Goal: Task Accomplishment & Management: Complete application form

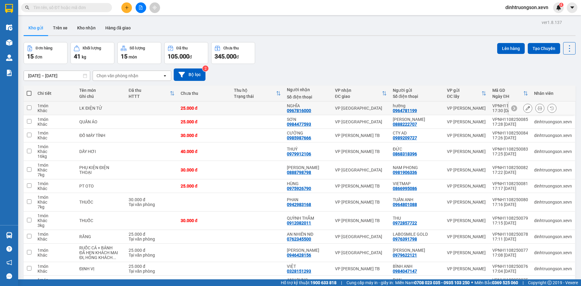
click at [536, 106] on button at bounding box center [540, 108] width 8 height 11
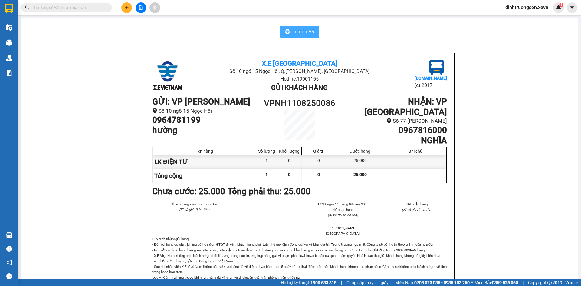
click at [304, 35] on span "In mẫu A5" at bounding box center [304, 32] width 22 height 8
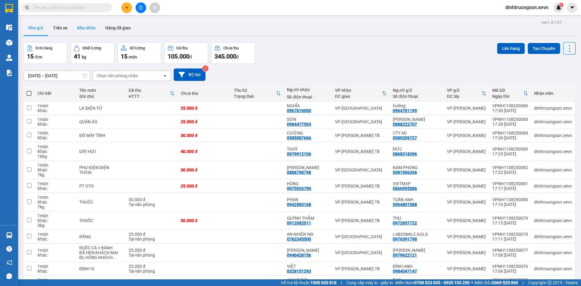
click at [90, 31] on button "Kho nhận" at bounding box center [86, 28] width 28 height 15
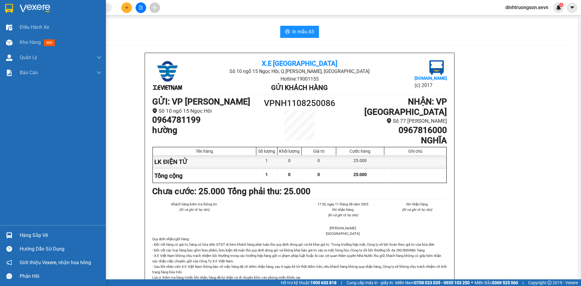
click at [14, 7] on div at bounding box center [9, 8] width 11 height 11
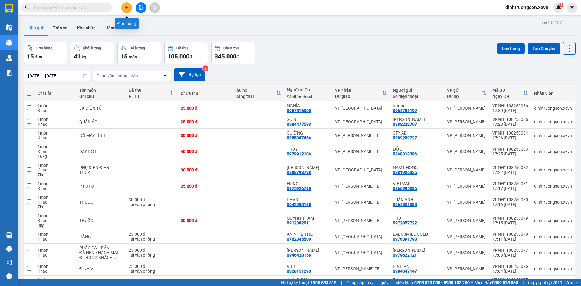
click at [130, 10] on button at bounding box center [126, 7] width 11 height 11
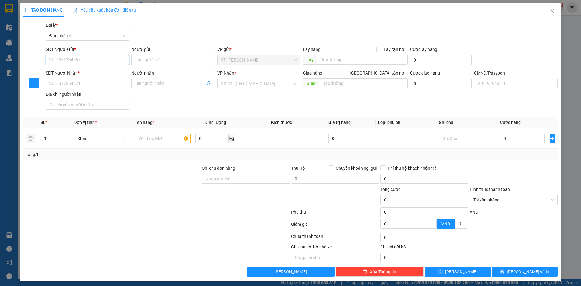
click at [61, 58] on input "SĐT Người Gửi *" at bounding box center [87, 60] width 83 height 10
type input "0"
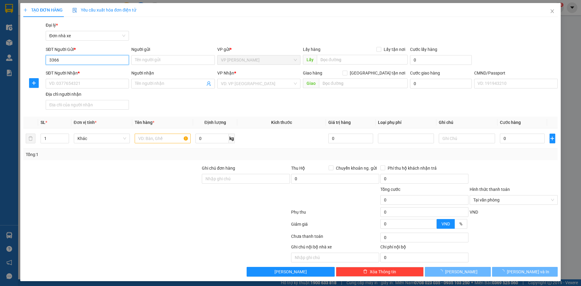
click at [61, 58] on input "3366" at bounding box center [87, 60] width 83 height 10
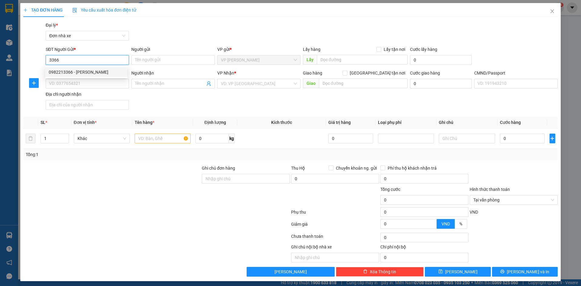
click at [94, 71] on div "0982213366 - ANH PHÚC" at bounding box center [86, 72] width 75 height 7
type input "0982213366"
type input "ANH PHÚC"
type input "0918941659"
type input "THU"
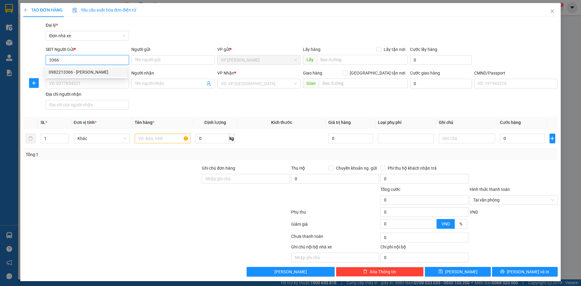
type input "036072000913 PHẠM VĂN THẮNG, 27/85 QUANG TRUNG"
type input "0982213366"
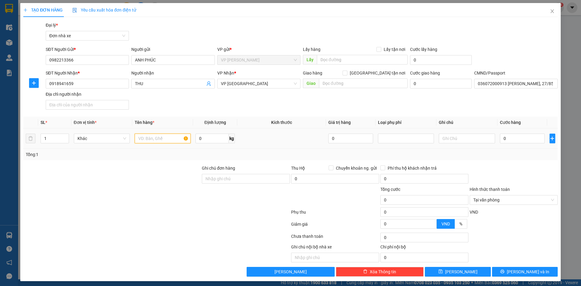
click at [159, 140] on input "text" at bounding box center [163, 139] width 56 height 10
type input "PT OTO"
click at [505, 137] on input "0" at bounding box center [522, 139] width 45 height 10
type input "4"
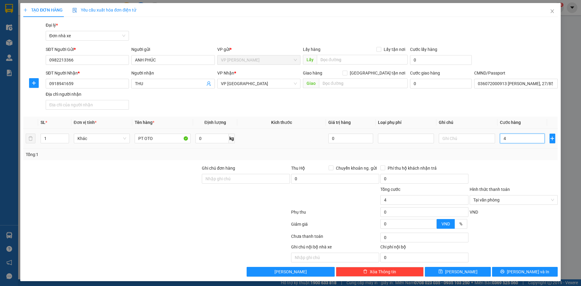
type input "40"
type input "40.000"
click at [509, 162] on div "Transit Pickup Surcharge Ids Transit Deliver Surcharge Ids Transit Deliver Surc…" at bounding box center [290, 149] width 535 height 255
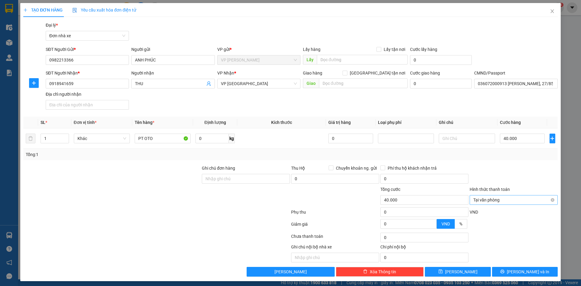
type input "40.000"
click at [519, 274] on span "[PERSON_NAME] và In" at bounding box center [528, 271] width 42 height 7
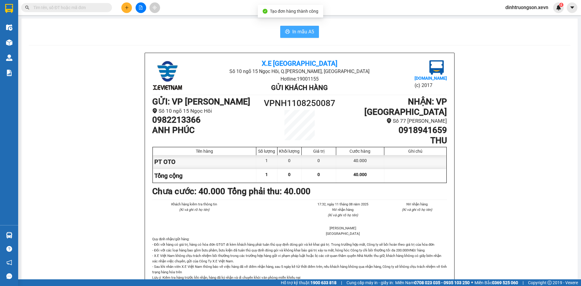
click at [300, 33] on span "In mẫu A5" at bounding box center [304, 32] width 22 height 8
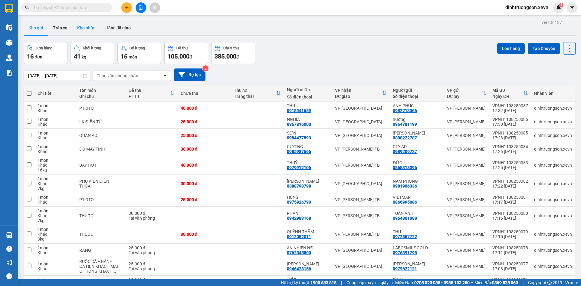
click at [86, 26] on button "Kho nhận" at bounding box center [86, 28] width 28 height 15
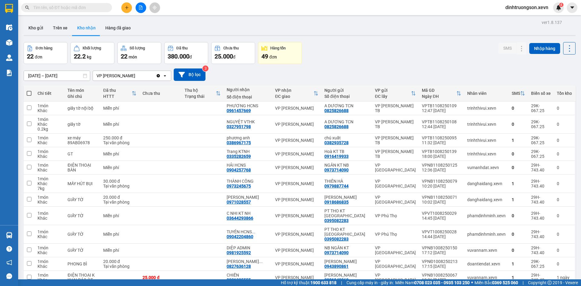
click at [128, 8] on icon "plus" at bounding box center [127, 7] width 4 height 4
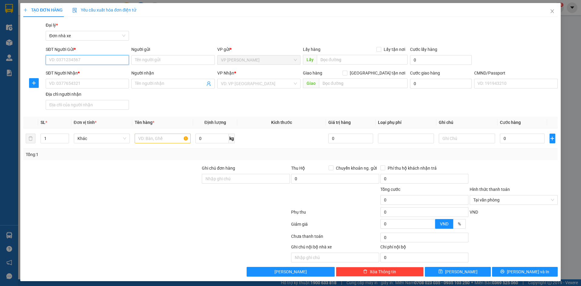
click at [82, 57] on input "SĐT Người Gửi *" at bounding box center [87, 60] width 83 height 10
click at [81, 57] on input "0914342143" at bounding box center [87, 60] width 83 height 10
type input "0914342143"
click at [160, 61] on input "Người gửi" at bounding box center [172, 60] width 83 height 10
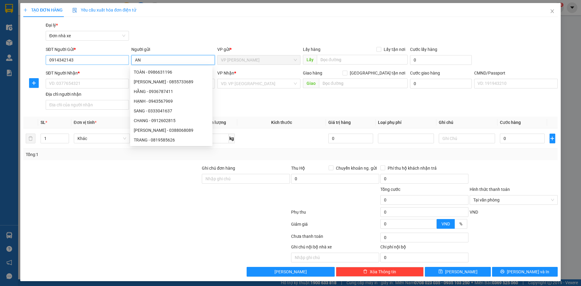
type input "AN"
click at [72, 60] on input "0914342143" at bounding box center [87, 60] width 83 height 10
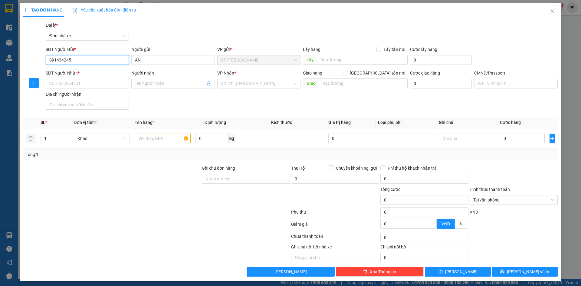
type input "0914342453"
click at [85, 61] on input "0914342453" at bounding box center [87, 60] width 83 height 10
click at [81, 72] on div "0914342453 - NGUYỄN THÀNH AN" at bounding box center [86, 72] width 75 height 7
type input "[PERSON_NAME]"
type input "0914844548"
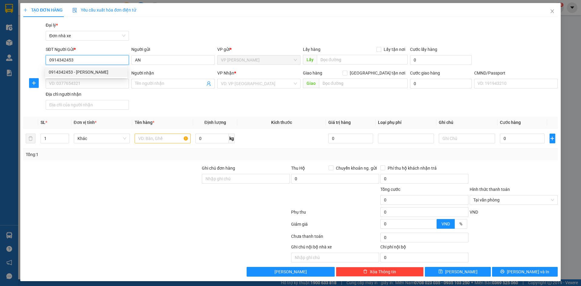
type input "NGUYỄN HOÀNG GIANG"
type input "036083001523 NG HOÀNG GIANG 19/36 TRẦN NHẬT DUẬT"
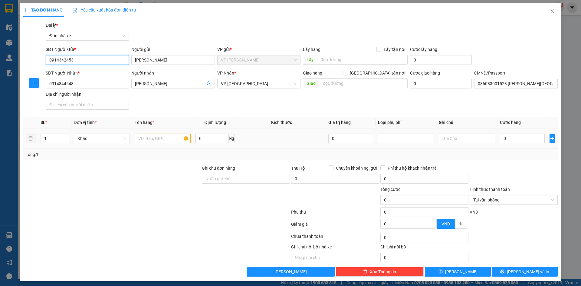
type input "0914342453"
click at [152, 140] on input "text" at bounding box center [163, 139] width 56 height 10
click at [146, 138] on input "LƯỠI DAO CẮT" at bounding box center [163, 139] width 56 height 10
type input "DAO CẮT"
click at [212, 137] on input "0" at bounding box center [212, 139] width 33 height 10
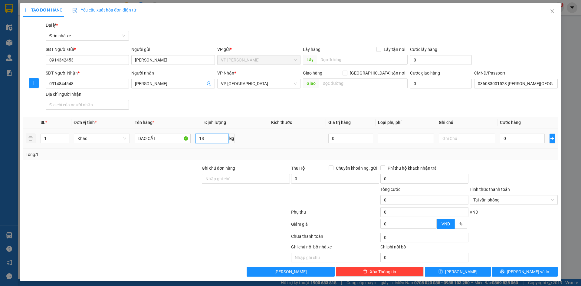
type input "18"
type input "4"
type input "40"
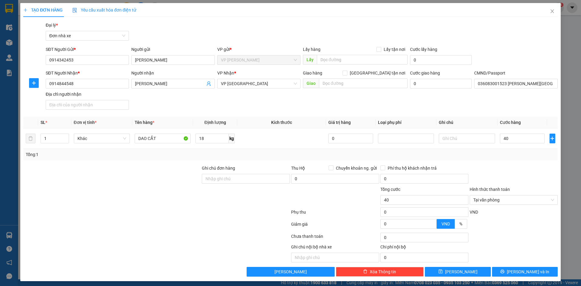
click at [524, 169] on div at bounding box center [513, 175] width 89 height 21
type input "40.000"
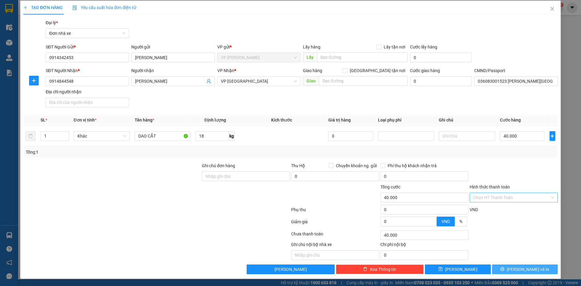
click at [521, 268] on span "[PERSON_NAME] và In" at bounding box center [528, 269] width 42 height 7
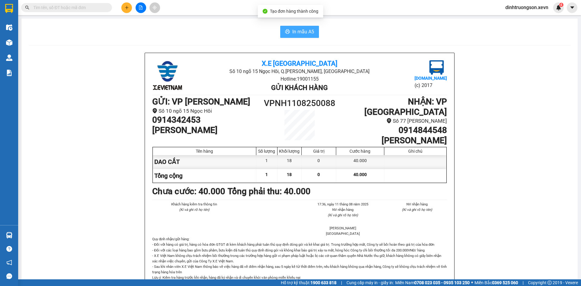
click at [301, 33] on span "In mẫu A5" at bounding box center [304, 32] width 22 height 8
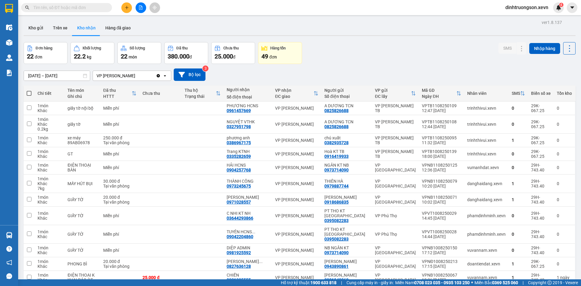
click at [122, 9] on button at bounding box center [126, 7] width 11 height 11
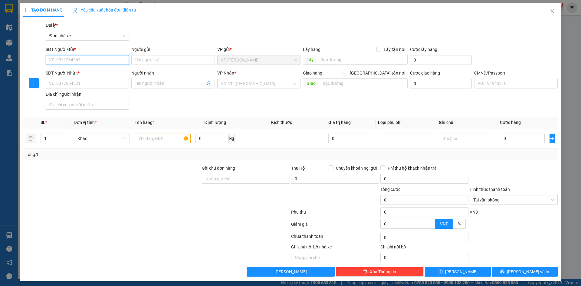
click at [99, 58] on input "SĐT Người Gửi *" at bounding box center [87, 60] width 83 height 10
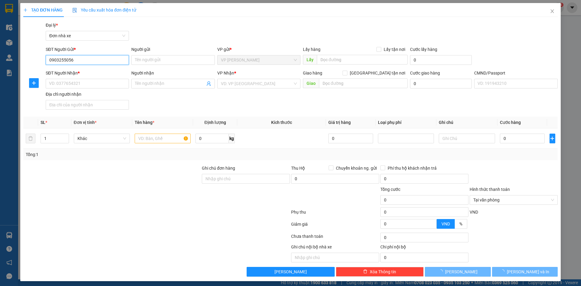
click at [99, 58] on input "0903255056" at bounding box center [87, 60] width 83 height 10
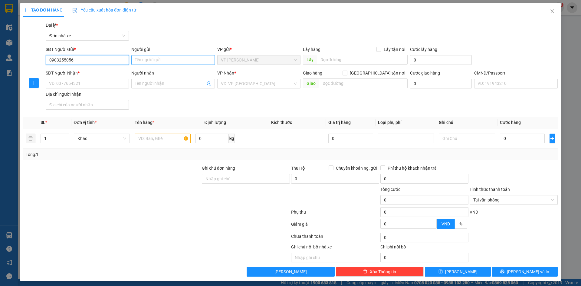
type input "0903255056"
click at [169, 60] on input "Người gửi" at bounding box center [172, 60] width 83 height 10
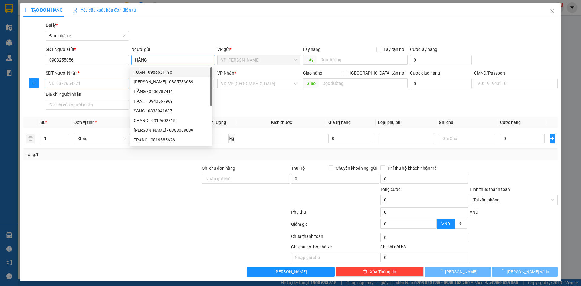
type input "HẰNG"
click at [96, 84] on input "SĐT Người Nhận *" at bounding box center [87, 84] width 83 height 10
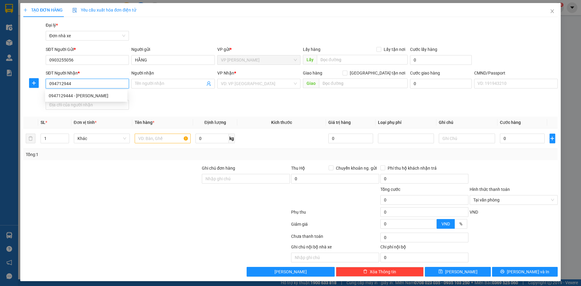
type input "0947129444"
click at [94, 96] on div "0947129444 - NGUYỆT PHONG LAN" at bounding box center [86, 95] width 75 height 7
type input "NGUYỆT PHONG LAN"
type input "TRẦN VĂN KÌ"
type input "0947129444"
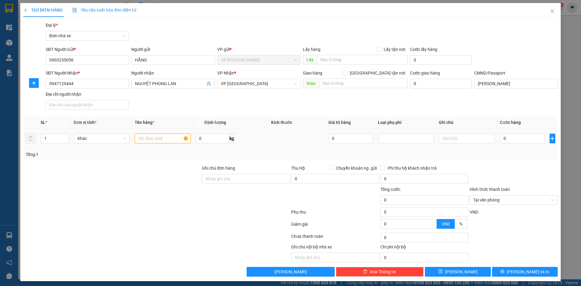
click at [153, 140] on input "text" at bounding box center [163, 139] width 56 height 10
type input "MỰC IN"
type input "14"
type input "4"
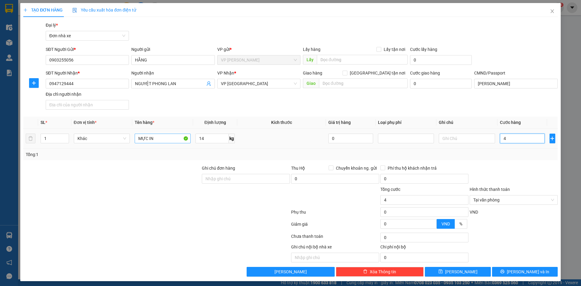
type input "40"
type input "40.000"
click at [509, 158] on div "Tổng: 1" at bounding box center [290, 155] width 535 height 12
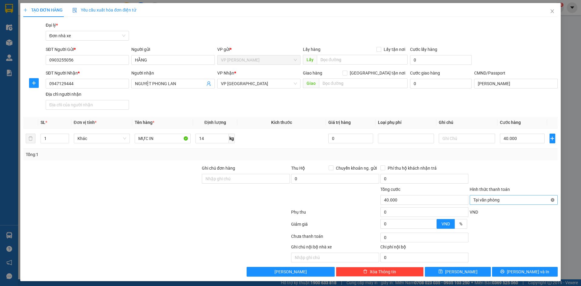
type input "40.000"
click at [524, 270] on span "[PERSON_NAME] và In" at bounding box center [528, 271] width 42 height 7
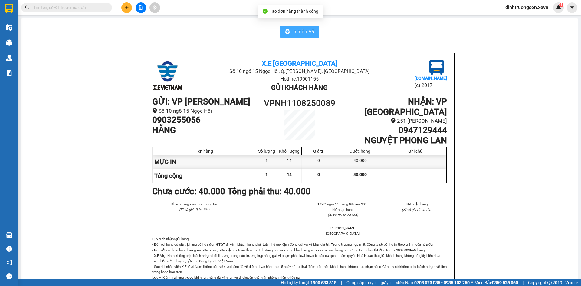
click at [296, 36] on button "In mẫu A5" at bounding box center [299, 32] width 39 height 12
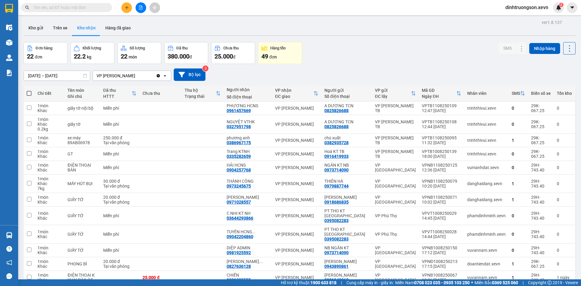
click at [94, 7] on input "text" at bounding box center [68, 7] width 71 height 7
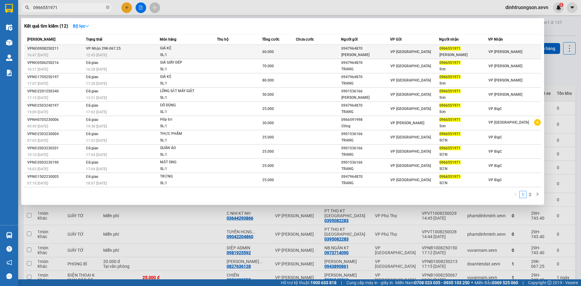
type input "0966551971"
click at [217, 52] on span "GIÁ KỆ SL: 1" at bounding box center [188, 51] width 57 height 13
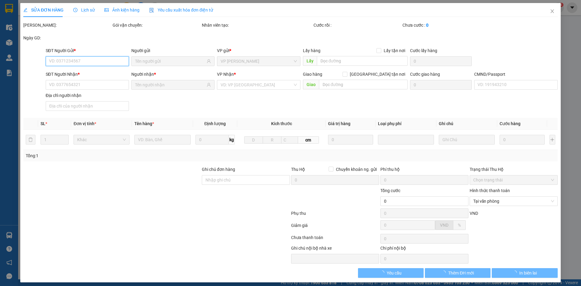
type input "0947964870"
type input "TRẦN THỊ ĐOAN TRANG"
type input "0966551971"
type input "THÁI VĂN SƠN"
type input "60.000"
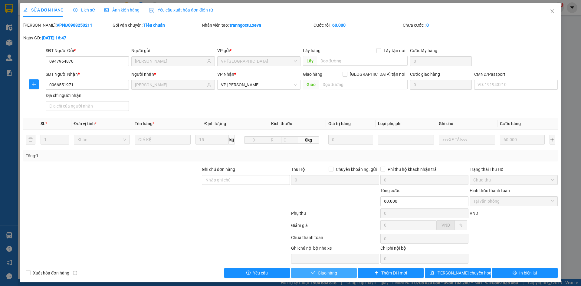
click at [338, 274] on button "Giao hàng" at bounding box center [324, 273] width 66 height 10
click at [527, 84] on input "CMND/Passport" at bounding box center [515, 85] width 83 height 10
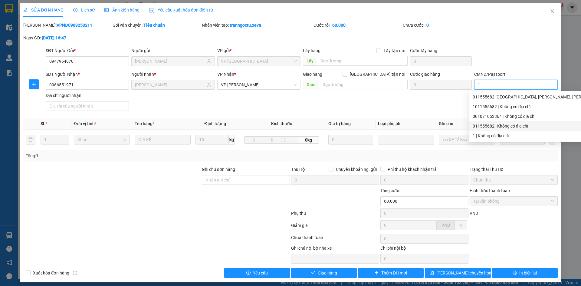
type input "1"
click at [321, 267] on div "Total Paid Fee 60.000 Total UnPaid Fee 0 Cash Collection Total Fee Mã ĐH: VPNĐ0…" at bounding box center [290, 150] width 535 height 256
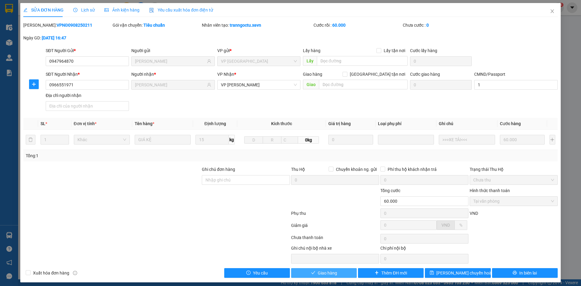
click at [319, 272] on span "Giao hàng" at bounding box center [327, 272] width 19 height 7
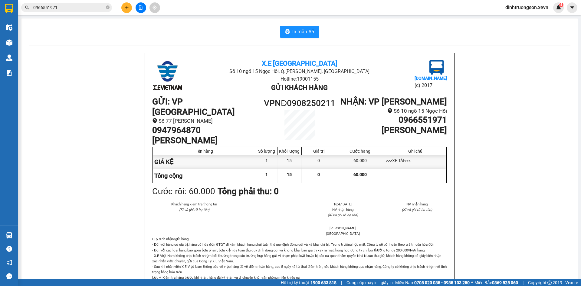
click at [78, 9] on input "0966551971" at bounding box center [68, 7] width 71 height 7
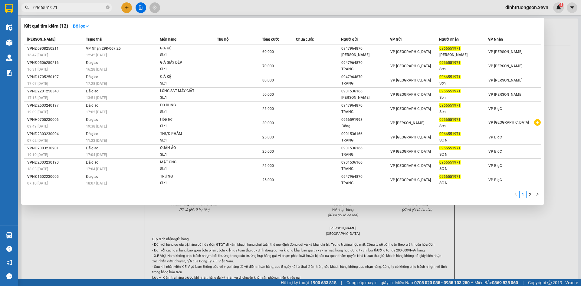
click at [78, 9] on input "0966551971" at bounding box center [68, 7] width 71 height 7
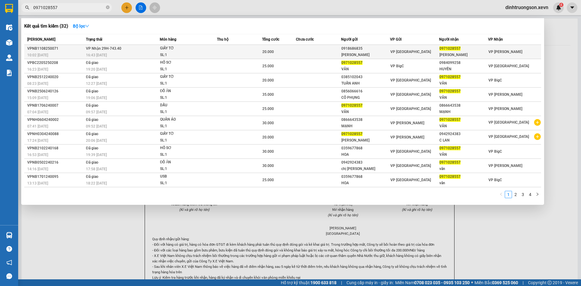
type input "0971028557"
click at [245, 52] on td at bounding box center [239, 52] width 45 height 14
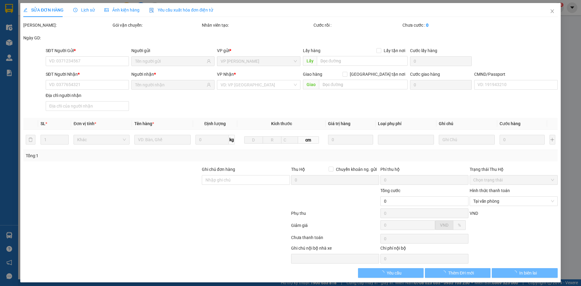
type input "0918686835"
type input "HOÀNG THỊ HẠNH"
type input "0971028557"
type input "HOÀNG THỊ VÂN"
type input "1"
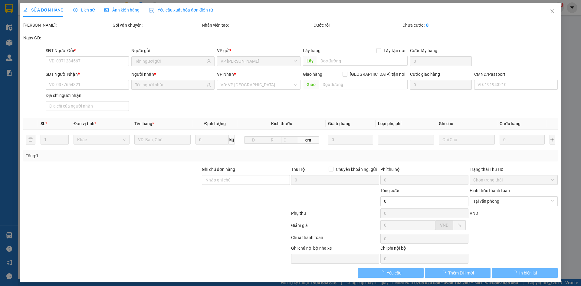
type input "20.000"
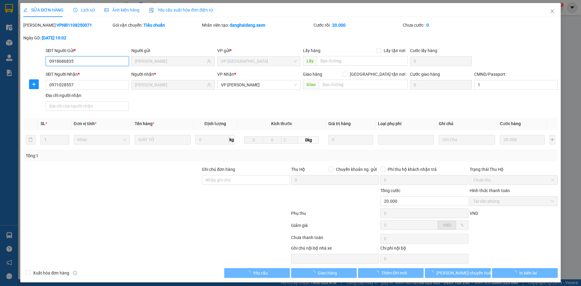
scroll to position [1, 0]
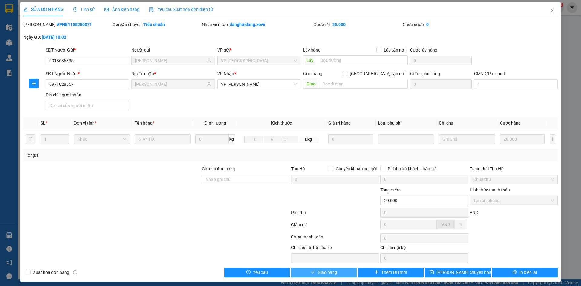
click at [328, 274] on span "Giao hàng" at bounding box center [327, 272] width 19 height 7
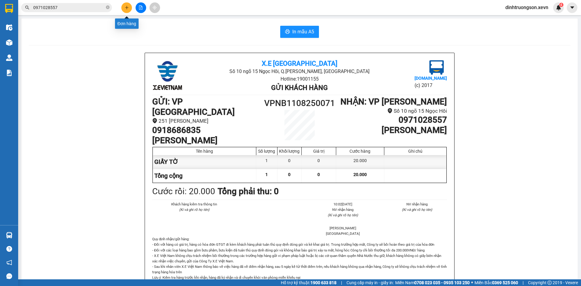
click at [128, 6] on icon "plus" at bounding box center [127, 7] width 4 height 4
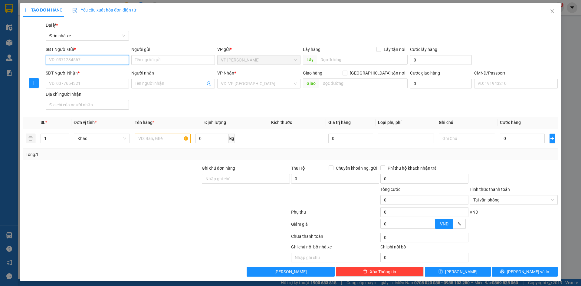
click at [74, 58] on input "SĐT Người Gửi *" at bounding box center [87, 60] width 83 height 10
type input "0989792526"
click at [61, 74] on div "0989792526 - LOAN" at bounding box center [86, 72] width 75 height 7
type input "LOAN"
type input "0944047668"
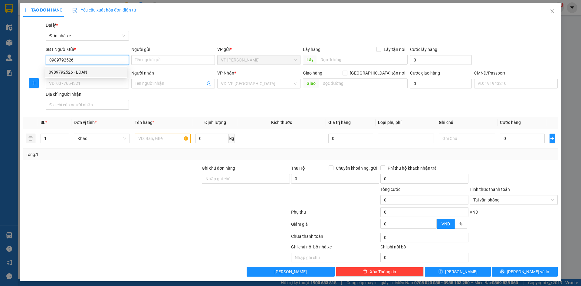
type input "SUẤT"
type input "036085021662 NGỤY VĂN SUẤT, 4/71 BẾN THÓC"
type input "0989792526"
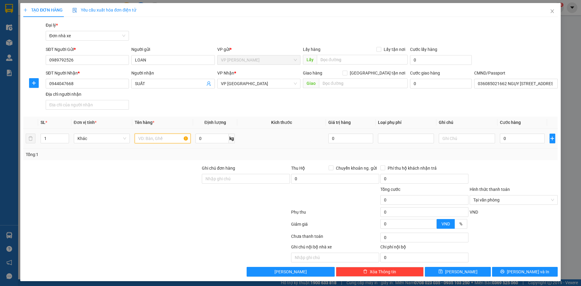
click at [158, 138] on input "text" at bounding box center [163, 139] width 56 height 10
type input "VAN THUỶ LỰC"
click at [207, 133] on span "0 kg" at bounding box center [215, 137] width 39 height 11
drag, startPoint x: 204, startPoint y: 145, endPoint x: 210, endPoint y: 136, distance: 10.2
click at [209, 137] on td "0 kg" at bounding box center [215, 138] width 44 height 20
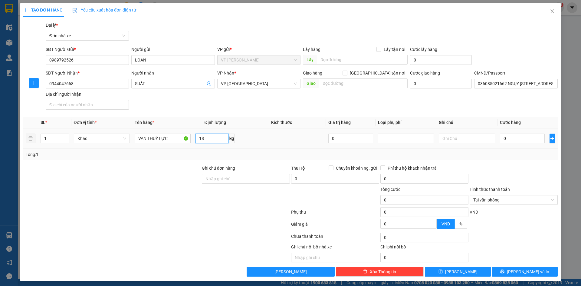
type input "18"
type input "4"
type input "40"
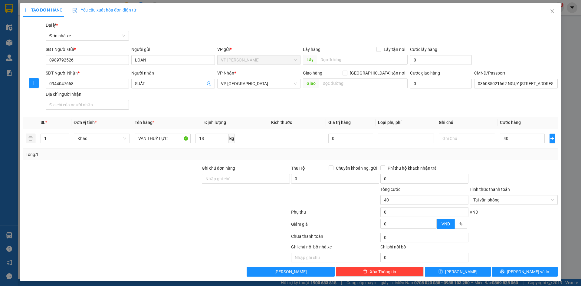
type input "40.000"
click at [520, 165] on div at bounding box center [513, 175] width 89 height 21
click at [521, 267] on button "[PERSON_NAME] và In" at bounding box center [525, 272] width 66 height 10
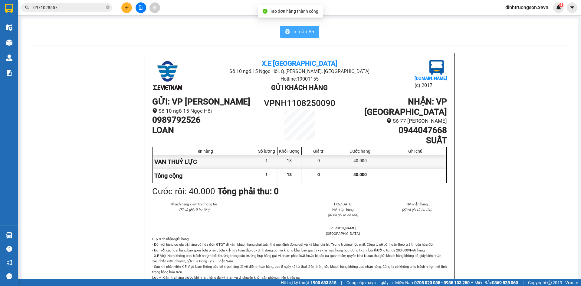
click at [293, 33] on span "In mẫu A5" at bounding box center [304, 32] width 22 height 8
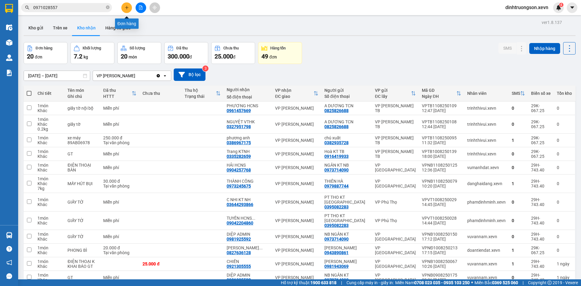
click at [124, 7] on button at bounding box center [126, 7] width 11 height 11
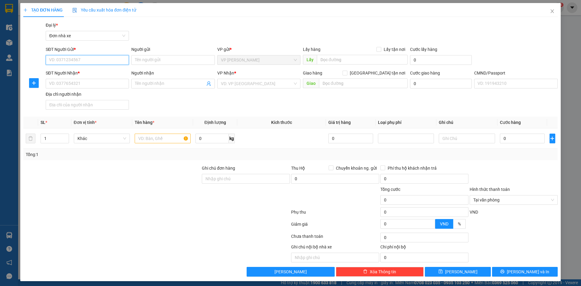
click at [100, 61] on input "SĐT Người Gửi *" at bounding box center [87, 60] width 83 height 10
type input "0961596886"
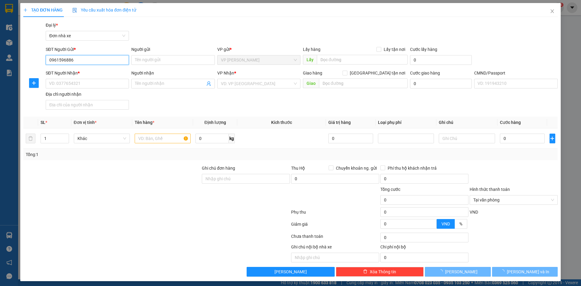
click at [100, 61] on input "0961596886" at bounding box center [87, 60] width 83 height 10
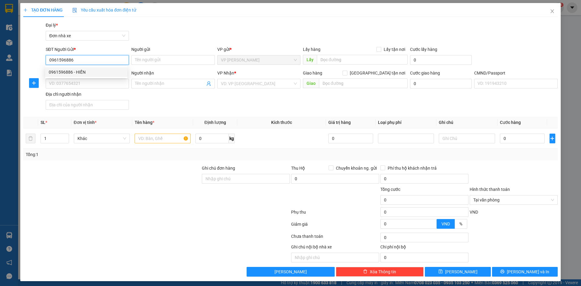
click at [88, 71] on div "0961596886 - HIỀN" at bounding box center [86, 72] width 75 height 7
type input "HIỀN"
type input "0936035234"
type input "VINH"
type input "037087000870 PHAN ĐỨC VINH"
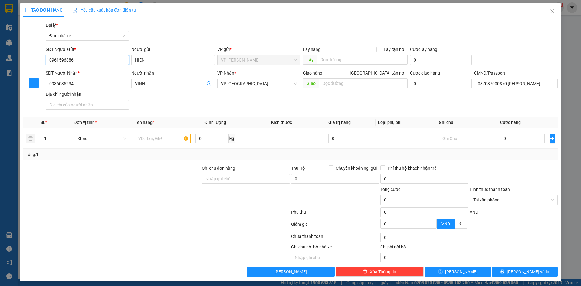
type input "0961596886"
click at [93, 84] on input "0936035234" at bounding box center [87, 84] width 83 height 10
drag, startPoint x: 93, startPoint y: 84, endPoint x: 98, endPoint y: 84, distance: 5.2
click at [94, 84] on input "0936035234" at bounding box center [87, 84] width 83 height 10
click at [88, 80] on input "0868896882" at bounding box center [87, 84] width 83 height 10
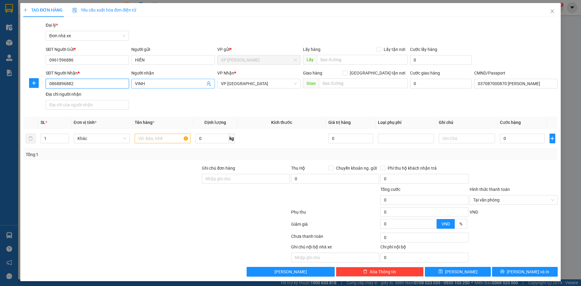
type input "0868896882"
click at [137, 81] on input "VINH" at bounding box center [170, 83] width 70 height 7
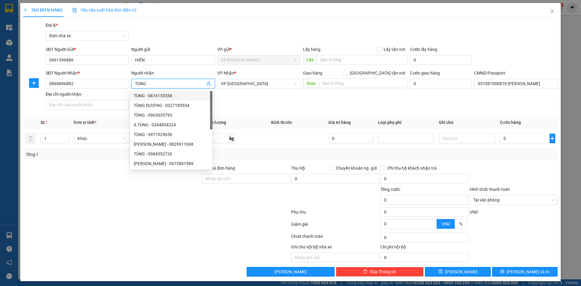
type input "TÙNG"
click at [245, 92] on div "SĐT Người Nhận * 0868896882 Người nhận TÙNG VP Nhận * VP Ninh Bình Giao hàng Gi…" at bounding box center [302, 91] width 515 height 42
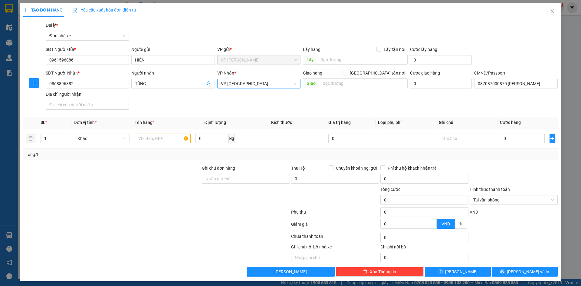
click at [243, 82] on span "VP [GEOGRAPHIC_DATA]" at bounding box center [259, 83] width 76 height 9
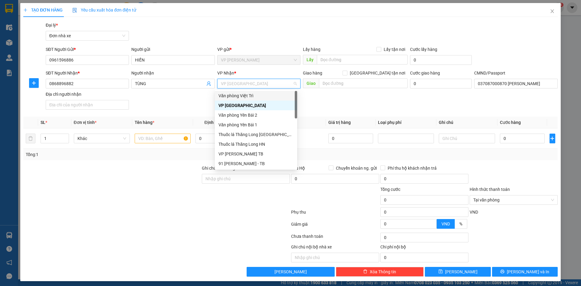
click at [180, 99] on div "SĐT Người Nhận * 0868896882 Người nhận TÙNG VP Nhận * VP Ninh Bình Giao hàng Gi…" at bounding box center [302, 91] width 515 height 42
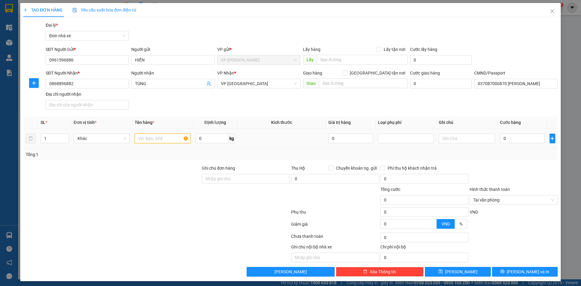
click at [148, 138] on input "text" at bounding box center [163, 139] width 56 height 10
type input "D"
type input "ĐỒ THỂ THAO"
type input "3"
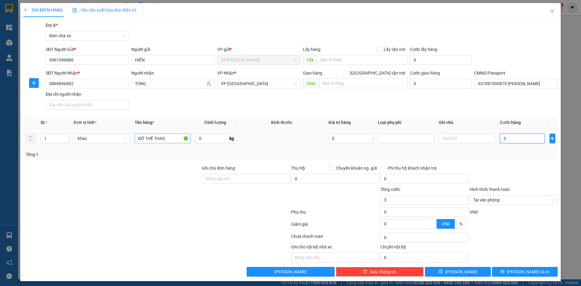
type input "30"
type input "30.000"
click at [509, 165] on div at bounding box center [513, 175] width 89 height 21
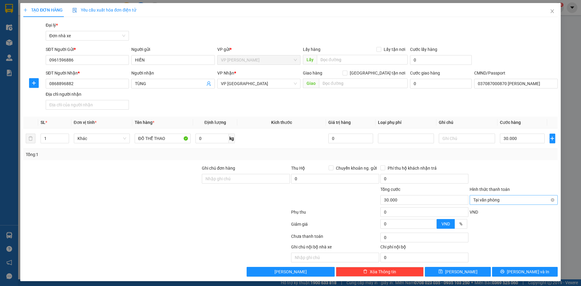
scroll to position [2, 0]
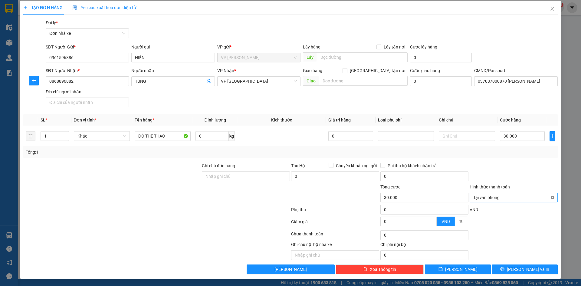
click at [546, 198] on div "Tại văn phòng" at bounding box center [514, 198] width 88 height 10
type input "30.000"
click at [507, 158] on div "Transit Pickup Surcharge Ids Transit Deliver Surcharge Ids Transit Deliver Surc…" at bounding box center [290, 146] width 535 height 255
click at [525, 269] on span "[PERSON_NAME] và In" at bounding box center [528, 269] width 42 height 7
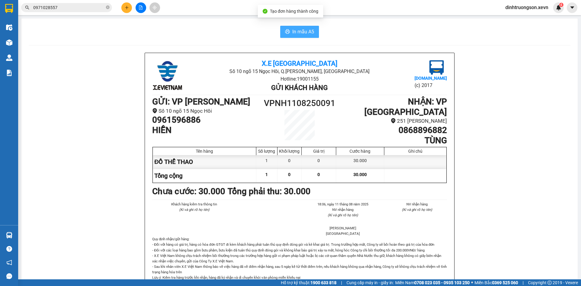
click at [308, 34] on span "In mẫu A5" at bounding box center [304, 32] width 22 height 8
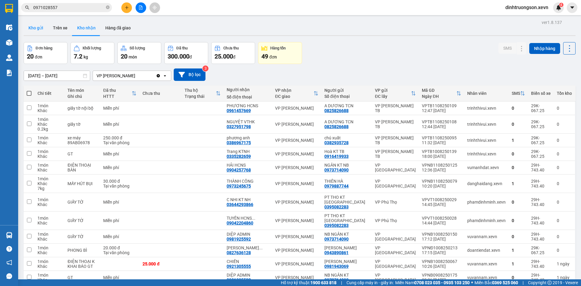
click at [38, 29] on button "Kho gửi" at bounding box center [36, 28] width 25 height 15
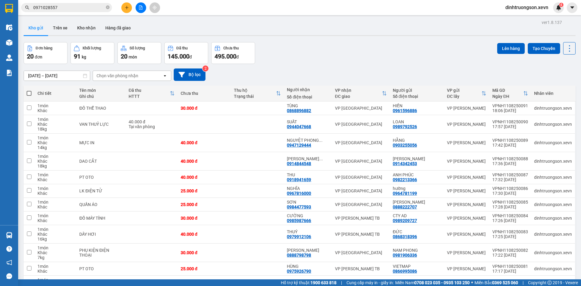
click at [120, 73] on div "Chọn văn phòng nhận" at bounding box center [118, 76] width 42 height 6
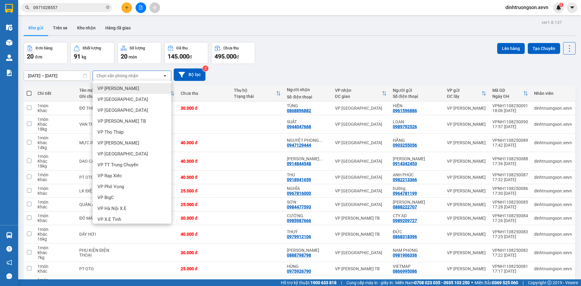
type input "Y"
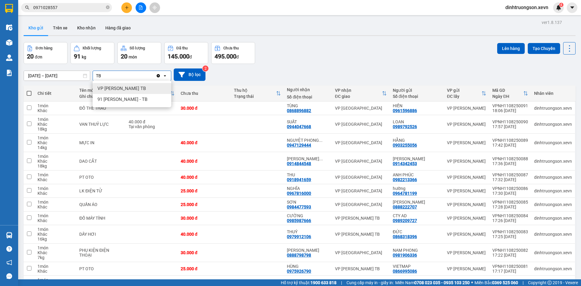
type input "TB"
click at [119, 90] on span "VP [PERSON_NAME] TB" at bounding box center [122, 88] width 48 height 6
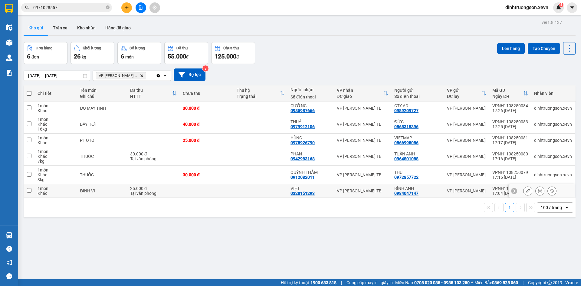
drag, startPoint x: 226, startPoint y: 190, endPoint x: 230, endPoint y: 182, distance: 8.9
click at [229, 188] on td at bounding box center [207, 191] width 54 height 14
checkbox input "true"
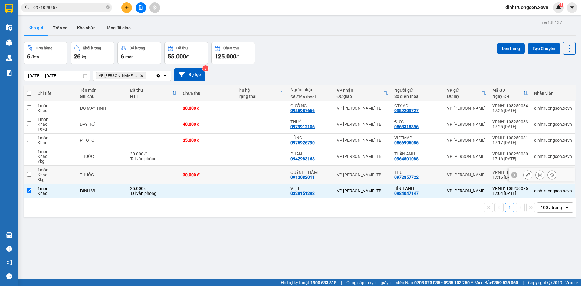
drag, startPoint x: 231, startPoint y: 175, endPoint x: 230, endPoint y: 164, distance: 10.9
click at [231, 175] on td "30.000 đ" at bounding box center [207, 175] width 54 height 18
checkbox input "true"
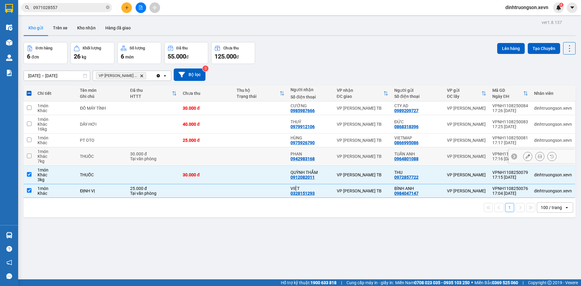
drag, startPoint x: 231, startPoint y: 153, endPoint x: 230, endPoint y: 143, distance: 9.4
click at [232, 151] on tr "1 món Khác 7 kg THUỐC 30.000 đ Tại văn phòng PHAN 0942983168 VP Trần Phú TB TUẤ…" at bounding box center [300, 156] width 552 height 18
checkbox input "true"
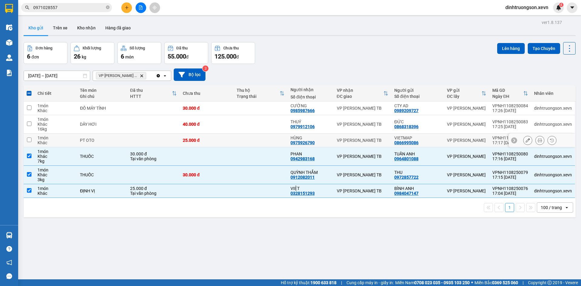
drag, startPoint x: 230, startPoint y: 140, endPoint x: 231, endPoint y: 130, distance: 10.3
click at [230, 138] on td "25.000 đ" at bounding box center [207, 141] width 54 height 14
checkbox input "true"
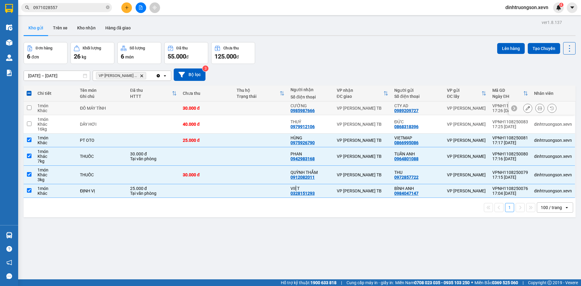
click at [230, 105] on td "30.000 đ" at bounding box center [207, 108] width 54 height 14
checkbox input "true"
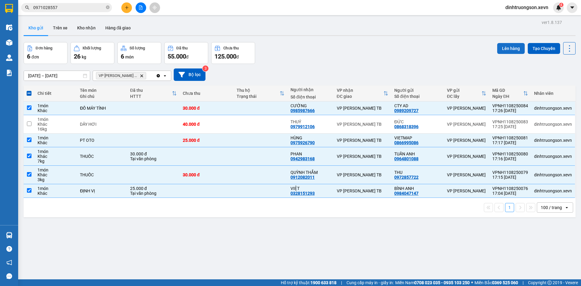
click at [498, 48] on button "Lên hàng" at bounding box center [512, 48] width 28 height 11
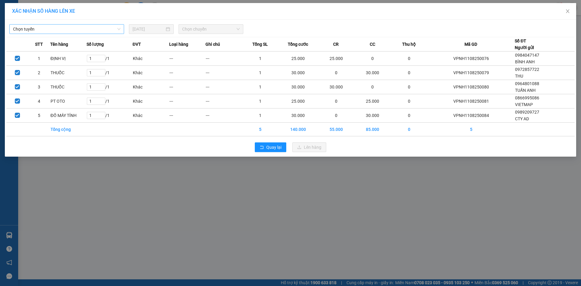
click at [53, 26] on span "Chọn tuyến" at bounding box center [66, 29] width 107 height 9
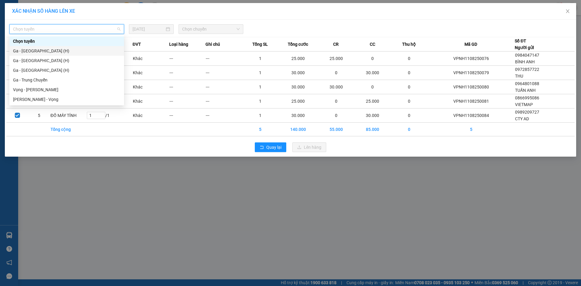
click at [37, 51] on div "Ga - Thái Bình (H)" at bounding box center [66, 51] width 107 height 7
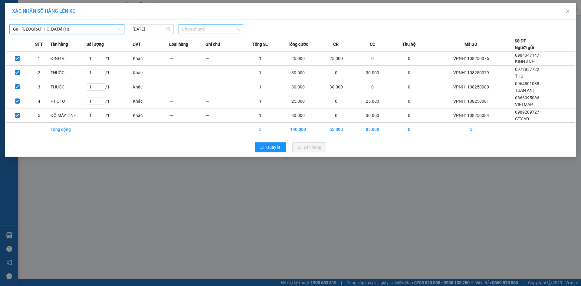
click at [228, 30] on span "Chọn chuyến" at bounding box center [211, 29] width 58 height 9
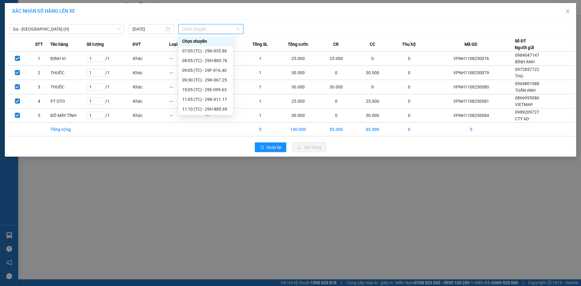
scroll to position [87, 0]
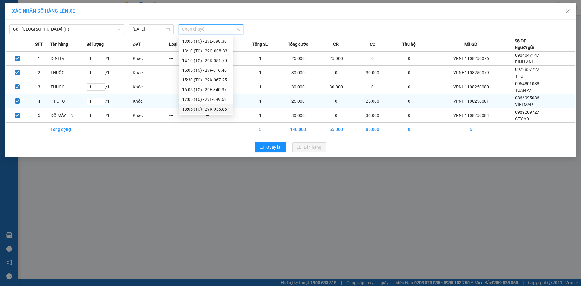
click at [215, 110] on div "18:05 (TC) - 29K-035.86" at bounding box center [205, 109] width 47 height 7
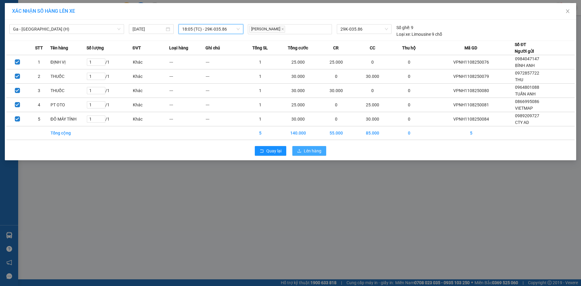
click at [311, 150] on span "Lên hàng" at bounding box center [313, 150] width 18 height 7
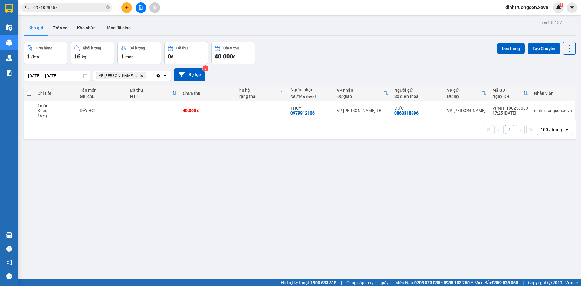
click at [140, 74] on icon "Delete" at bounding box center [142, 76] width 4 height 4
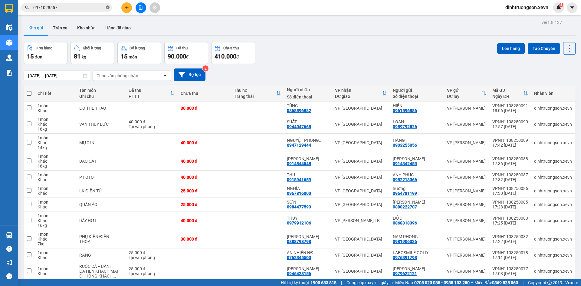
click at [108, 7] on icon "close-circle" at bounding box center [108, 7] width 4 height 4
click at [76, 10] on input "text" at bounding box center [68, 7] width 71 height 7
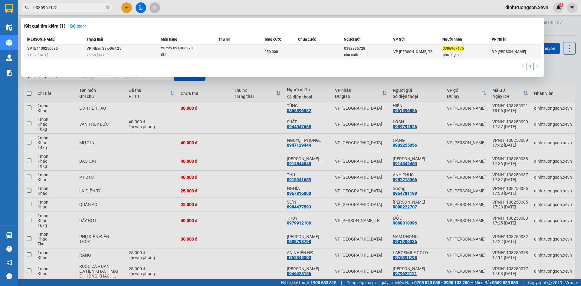
type input "0386967175"
click at [215, 51] on span "xe máy 89AB06978 SL: 1" at bounding box center [189, 51] width 57 height 13
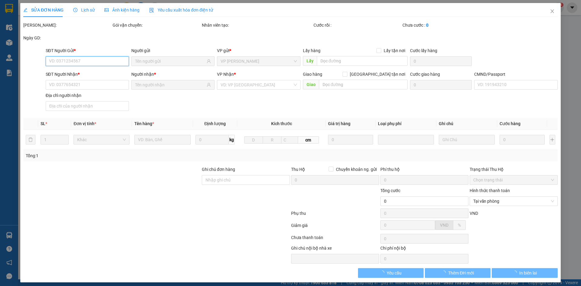
type input "0382935728"
type input "chú xuất"
type input "0386967175"
type input "phương anh"
type input "250.000"
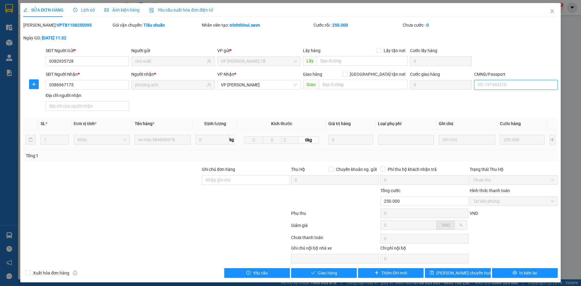
click at [485, 81] on input "CMND/Passport" at bounding box center [515, 85] width 83 height 10
type input "034304000651 NGUYỄN PHƯƠNG ANH"
click at [487, 107] on div "SĐT Người Nhận * 0386967175 Người nhận * phương anh VP Nhận * VP Ngọc Hồi Giao …" at bounding box center [302, 92] width 515 height 42
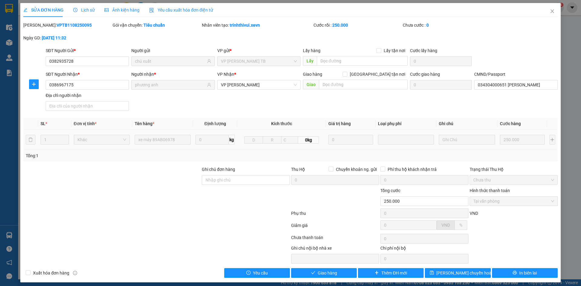
click at [505, 101] on div "SĐT Người Nhận * 0386967175 Người nhận * phương anh VP Nhận * VP Ngọc Hồi Giao …" at bounding box center [302, 92] width 515 height 42
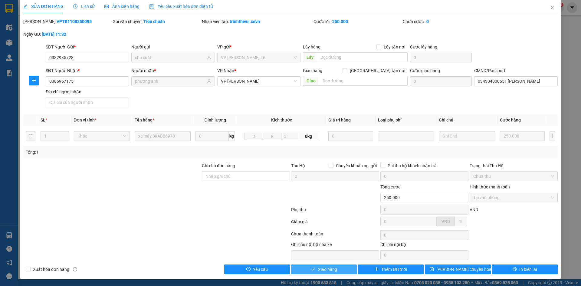
click at [311, 269] on icon "check" at bounding box center [313, 269] width 4 height 4
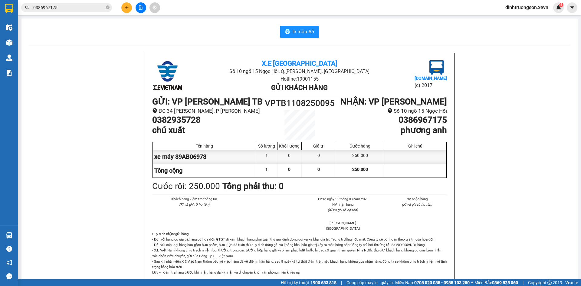
click at [125, 9] on icon "plus" at bounding box center [127, 7] width 4 height 4
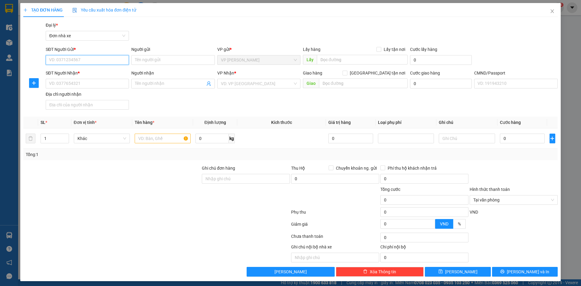
click at [74, 58] on input "SĐT Người Gửi *" at bounding box center [87, 60] width 83 height 10
type input "0988069183"
click at [65, 72] on div "0988069183 - LAN" at bounding box center [86, 72] width 75 height 7
type input "LAN"
type input "0912851030"
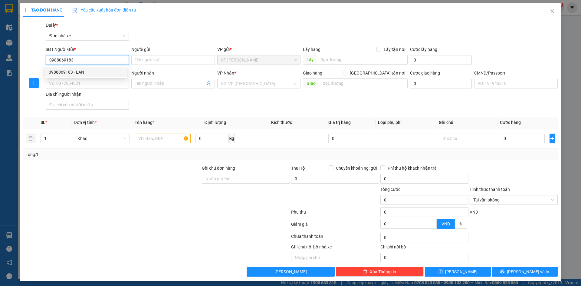
type input "PHÚ"
type input "0988069183"
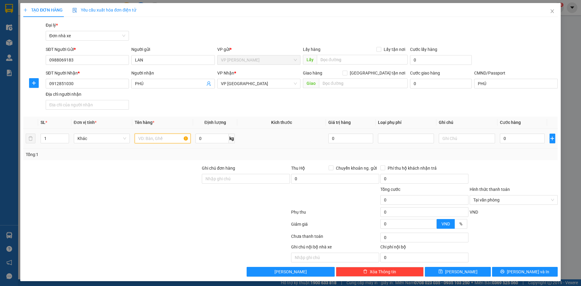
click at [161, 138] on input "text" at bounding box center [163, 139] width 56 height 10
type input "PHỤ TÙNG MÁY"
click at [508, 141] on input "0" at bounding box center [522, 139] width 45 height 10
type input "2"
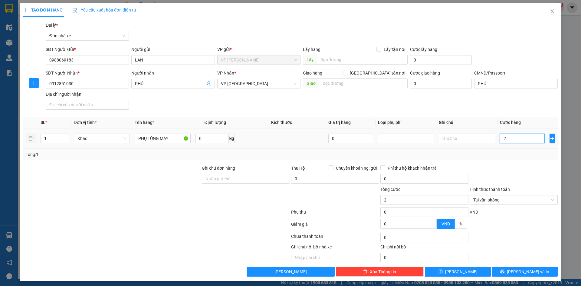
type input "25"
type input "25.000"
click at [517, 156] on div "Tổng: 1" at bounding box center [291, 154] width 530 height 7
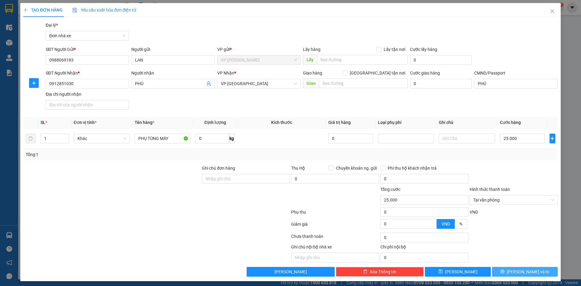
click at [519, 272] on span "[PERSON_NAME] và In" at bounding box center [528, 271] width 42 height 7
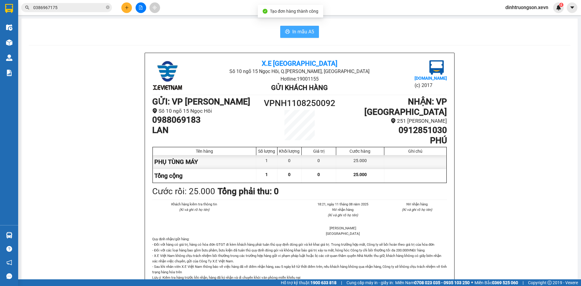
click at [307, 27] on button "In mẫu A5" at bounding box center [299, 32] width 39 height 12
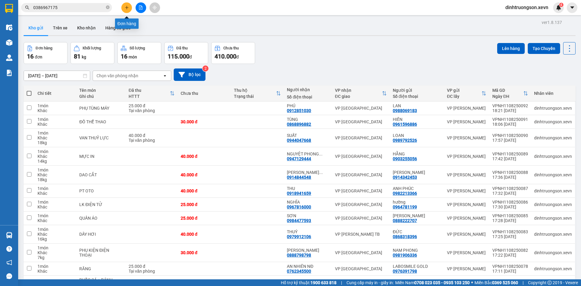
click at [125, 7] on icon "plus" at bounding box center [127, 7] width 4 height 4
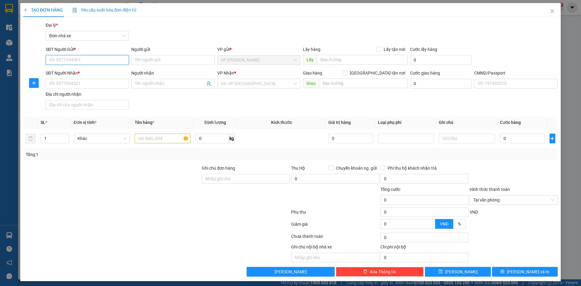
click at [84, 58] on input "SĐT Người Gửi *" at bounding box center [87, 60] width 83 height 10
type input "0"
type input "0972414889"
click at [83, 70] on div "0972414889 - THẮNG" at bounding box center [86, 72] width 75 height 7
type input "THẮNG"
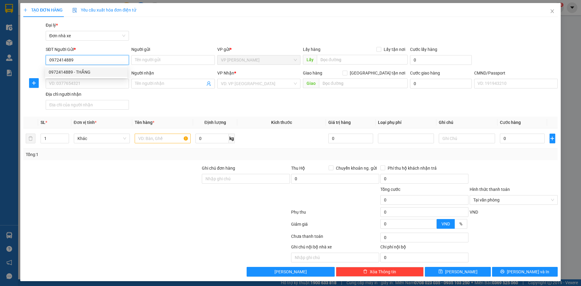
type input "0834529985"
type input "[PERSON_NAME]"
type input "036093007115 TRẦN ĐỨC DUY, HỒNG THUẬN,GT"
type input "0972414889"
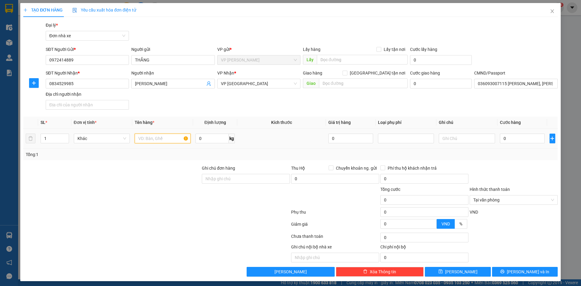
click at [154, 138] on input "text" at bounding box center [163, 139] width 56 height 10
type input "2"
click at [66, 136] on icon "up" at bounding box center [65, 137] width 2 height 2
click at [156, 137] on input "text" at bounding box center [163, 139] width 56 height 10
type input "2K ĐỒ PHA CHẾ"
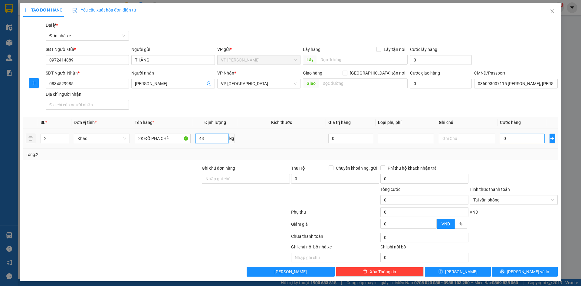
type input "43"
click at [520, 138] on input "0" at bounding box center [522, 139] width 45 height 10
type input "8"
type input "85"
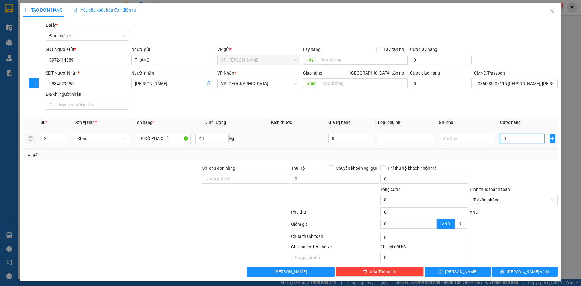
type input "85"
type input "85.000"
click at [508, 151] on div "Tổng: 2" at bounding box center [291, 154] width 530 height 7
click at [546, 202] on span "Tại văn phòng" at bounding box center [514, 199] width 81 height 9
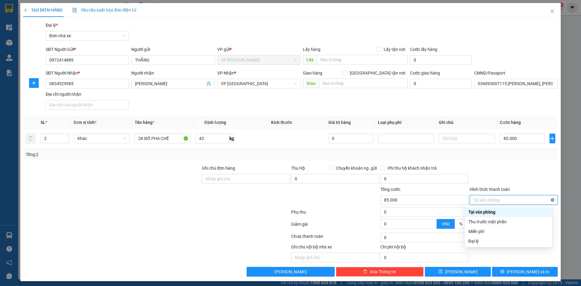
type input "85.000"
click at [545, 180] on div at bounding box center [513, 175] width 89 height 21
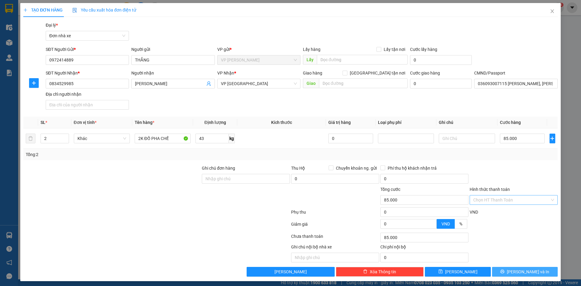
click at [528, 276] on button "[PERSON_NAME] và In" at bounding box center [525, 272] width 66 height 10
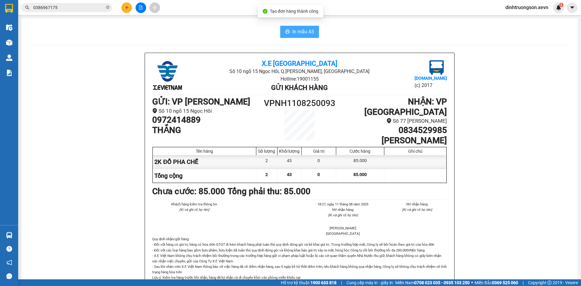
click at [293, 29] on span "In mẫu A5" at bounding box center [304, 32] width 22 height 8
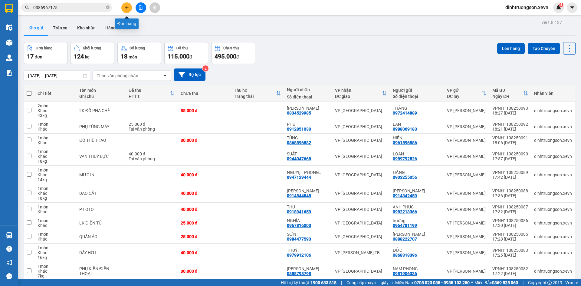
click at [124, 6] on button at bounding box center [126, 7] width 11 height 11
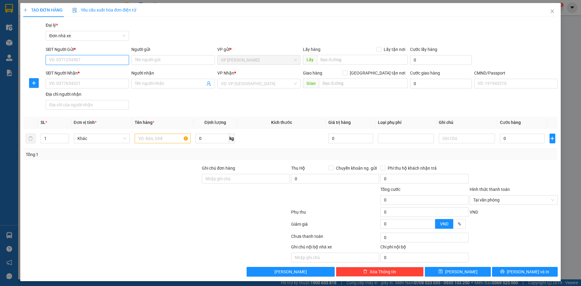
click at [87, 60] on input "SĐT Người Gửi *" at bounding box center [87, 60] width 83 height 10
type input "0988541482"
click at [90, 72] on div "0988541482 - NGUYỄN KHẮC CHÍNH" at bounding box center [86, 72] width 75 height 7
type input "[PERSON_NAME]"
type input "0948922122"
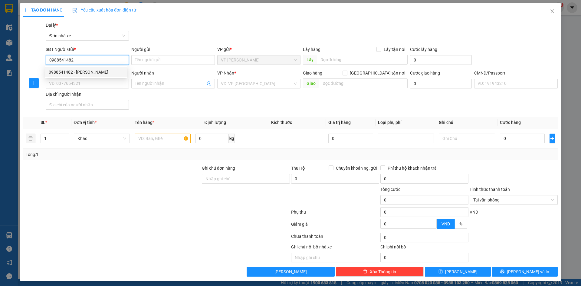
type input "DOANH"
type input "ANH SOÁI 0833167999"
type input "0988541482"
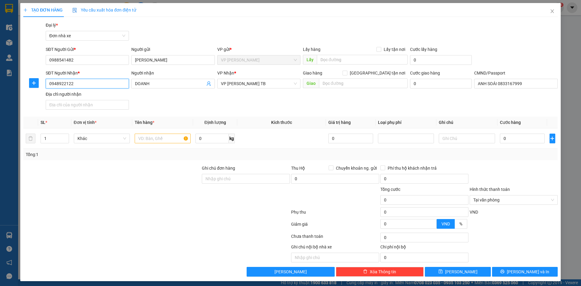
click at [114, 84] on input "0948922122" at bounding box center [87, 84] width 83 height 10
click at [80, 104] on div "0915307309 - BÌNH" at bounding box center [86, 105] width 75 height 7
type input "0915307309"
type input "BÌNH"
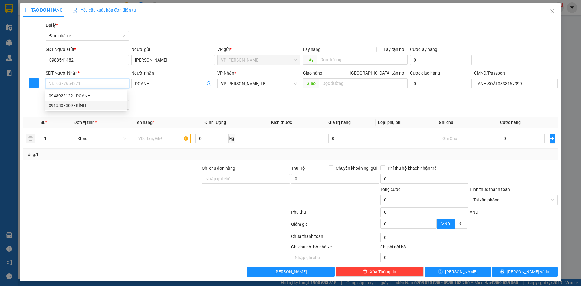
type input "161751619 NGUYỄN NHƯ BÌNH, 10/215 TRẦN NHÂN TÔNG"
type input "0915307309"
click at [149, 141] on input "text" at bounding box center [163, 139] width 56 height 10
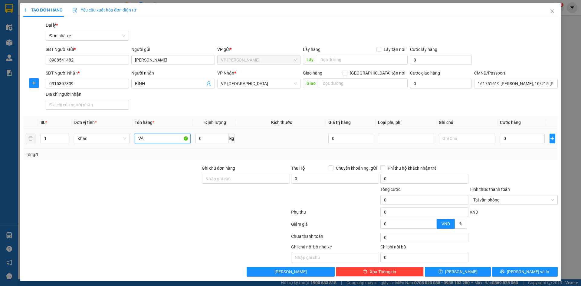
type input "VẢI"
type input "3"
type input "30"
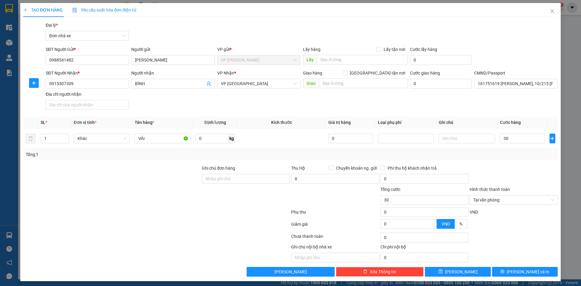
type input "30.000"
click at [527, 156] on div "Tổng: 1" at bounding box center [291, 154] width 530 height 7
type input "30.000"
click at [535, 270] on button "[PERSON_NAME] và In" at bounding box center [525, 272] width 66 height 10
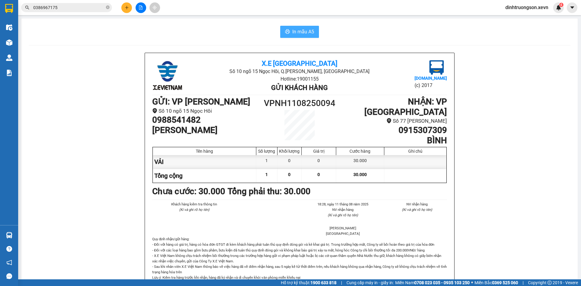
click at [302, 30] on span "In mẫu A5" at bounding box center [304, 32] width 22 height 8
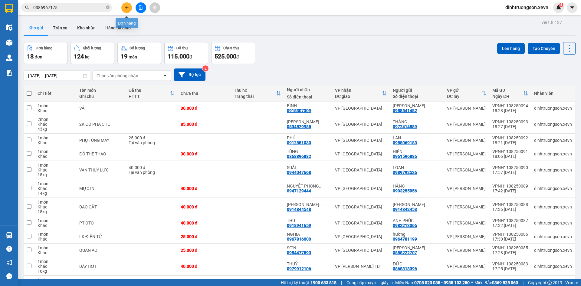
click at [124, 10] on button at bounding box center [126, 7] width 11 height 11
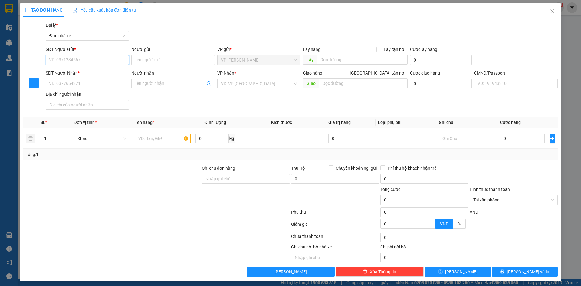
click at [104, 61] on input "SĐT Người Gửi *" at bounding box center [87, 60] width 83 height 10
click at [100, 62] on input "0856136346" at bounding box center [87, 60] width 83 height 10
click at [95, 60] on input "0856136346" at bounding box center [87, 60] width 83 height 10
type input "0856136346"
click at [166, 60] on input "Người gửi" at bounding box center [172, 60] width 83 height 10
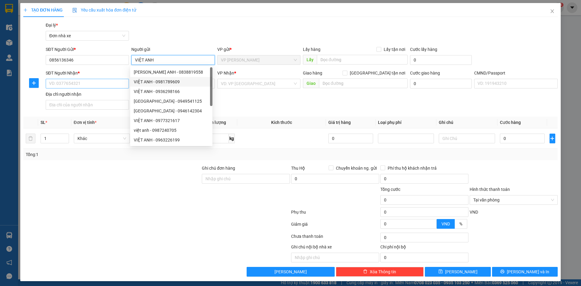
type input "VIỆT ANH"
click at [98, 84] on input "SĐT Người Nhận *" at bounding box center [87, 84] width 83 height 10
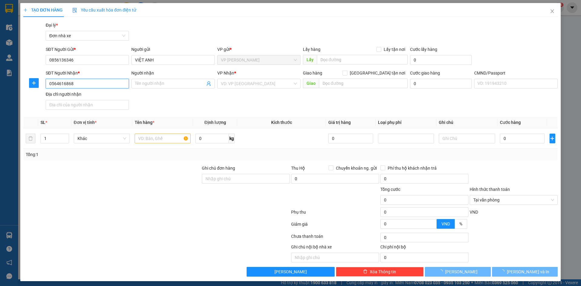
click at [97, 85] on input "0564616868" at bounding box center [87, 84] width 83 height 10
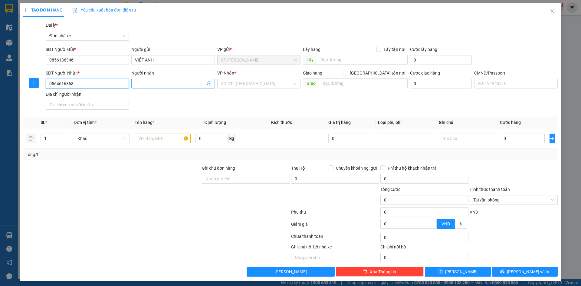
type input "0564616868"
click at [149, 84] on input "Người nhận" at bounding box center [170, 83] width 70 height 7
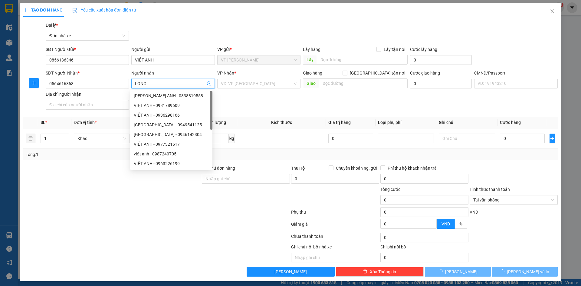
type input "LONG"
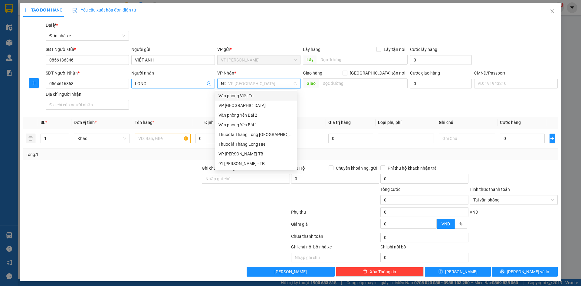
type input "NB"
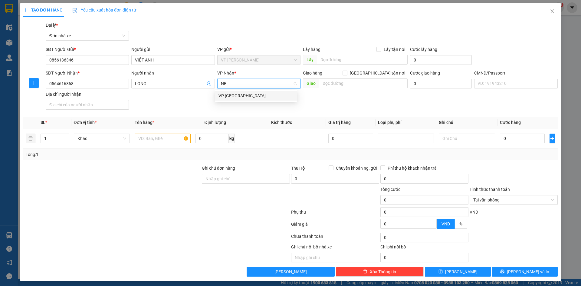
click at [256, 95] on div "VP [GEOGRAPHIC_DATA]" at bounding box center [256, 95] width 75 height 7
click at [150, 140] on input "text" at bounding box center [163, 139] width 56 height 10
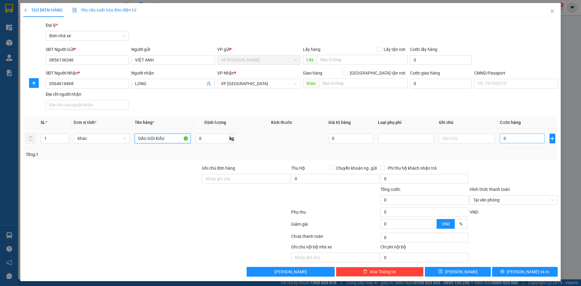
type input "DẦU GỘI ĐẦU"
click at [514, 138] on input "0" at bounding box center [522, 139] width 45 height 10
type input "2"
type input "25"
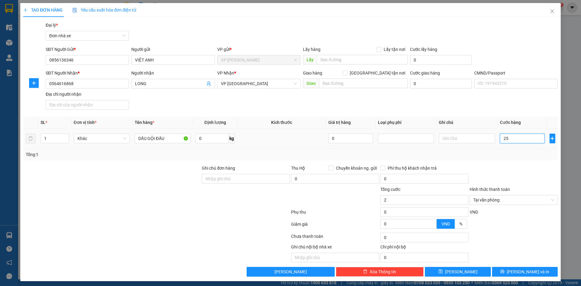
type input "25"
type input "25.000"
click at [506, 150] on div "Tổng: 1" at bounding box center [290, 155] width 535 height 12
type input "25.000"
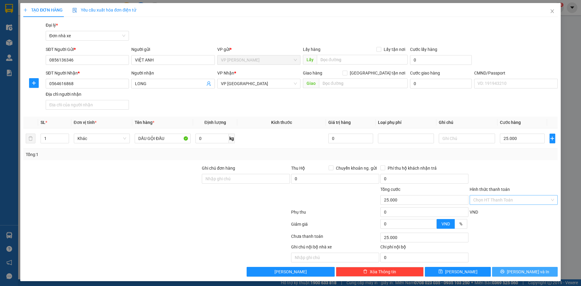
click at [524, 273] on span "[PERSON_NAME] và In" at bounding box center [528, 271] width 42 height 7
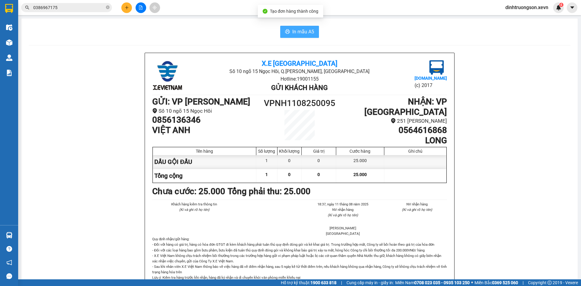
click at [301, 34] on span "In mẫu A5" at bounding box center [304, 32] width 22 height 8
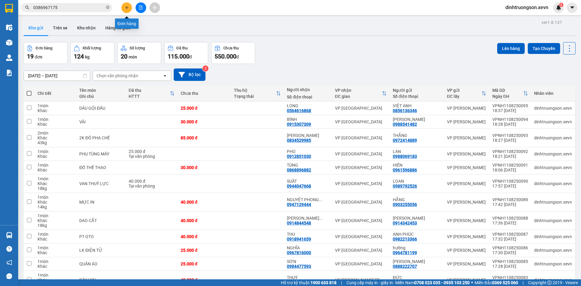
click at [127, 8] on icon "plus" at bounding box center [127, 7] width 4 height 4
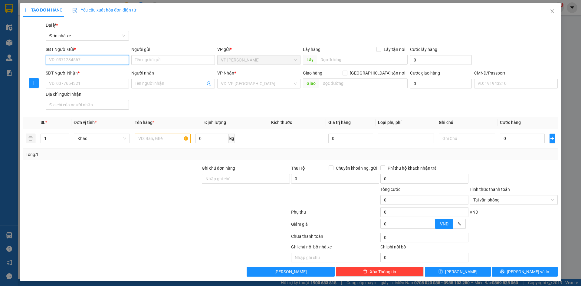
click at [84, 61] on input "SĐT Người Gửi *" at bounding box center [87, 60] width 83 height 10
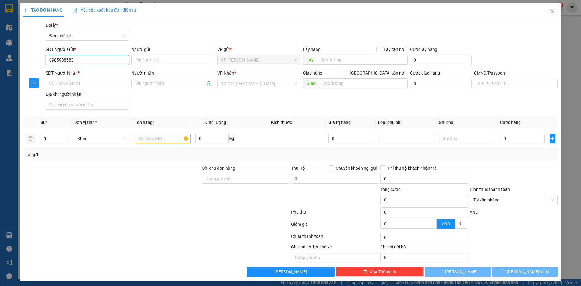
click at [84, 61] on input "0985938683" at bounding box center [87, 60] width 83 height 10
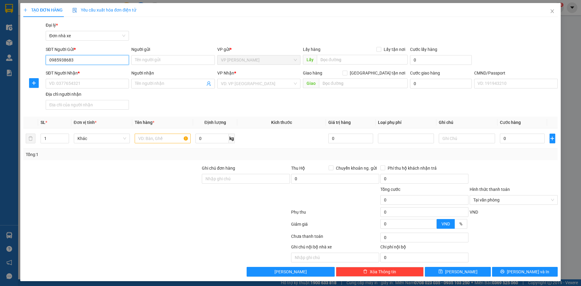
click at [104, 61] on input "0985938683" at bounding box center [87, 60] width 83 height 10
type input "0985938683"
click at [153, 61] on input "Người gửi" at bounding box center [172, 60] width 83 height 10
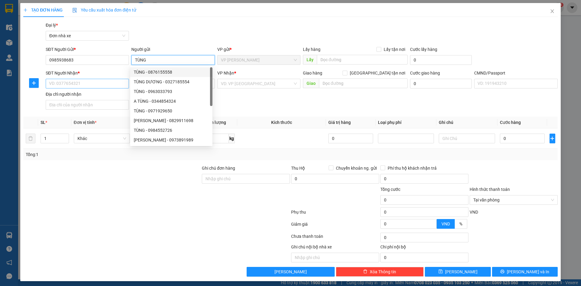
type input "TÙNG"
click at [76, 85] on input "SĐT Người Nhận *" at bounding box center [87, 84] width 83 height 10
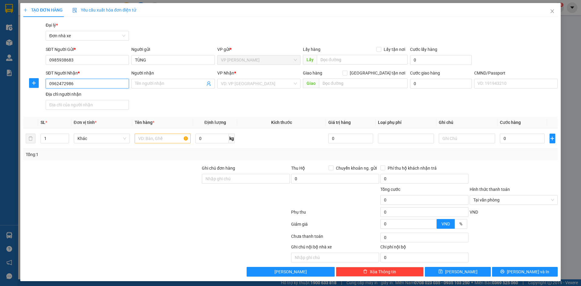
click at [76, 85] on input "0962472986" at bounding box center [87, 84] width 83 height 10
type input "0962472986"
click at [156, 82] on input "Người nhận" at bounding box center [170, 83] width 70 height 7
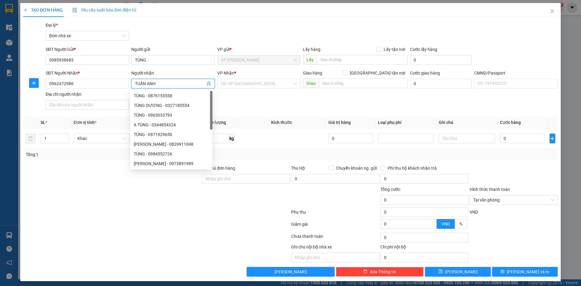
type input "TUẤN ANH"
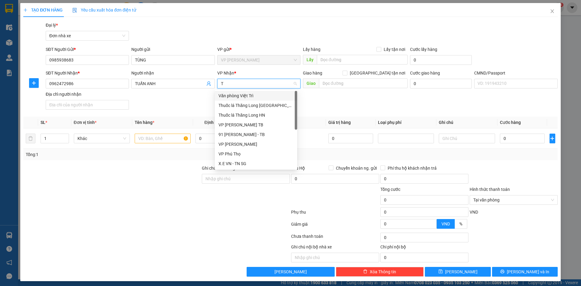
type input "TB"
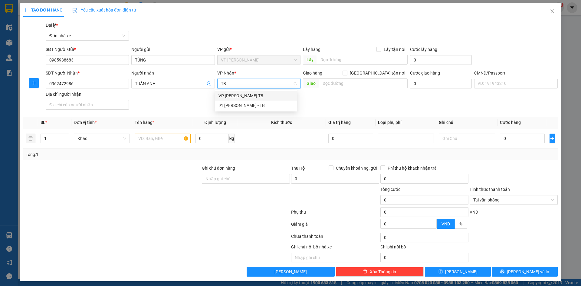
click at [240, 95] on div "VP [PERSON_NAME] TB" at bounding box center [256, 95] width 75 height 7
click at [151, 140] on input "text" at bounding box center [163, 139] width 56 height 10
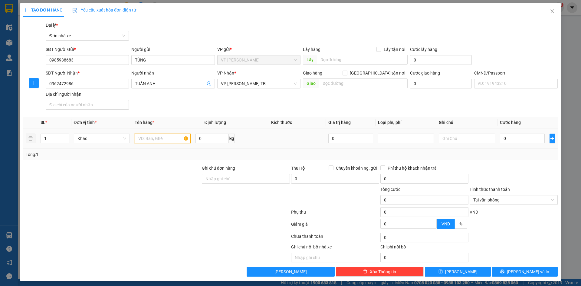
click at [151, 140] on input "text" at bounding box center [163, 139] width 56 height 10
type input "GIẤY TỜ"
click at [521, 140] on input "0" at bounding box center [522, 139] width 45 height 10
type input "02"
type input "2"
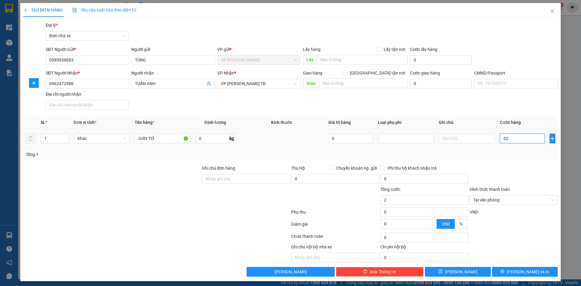
type input "025"
type input "25"
type input "02"
type input "2"
type input "020"
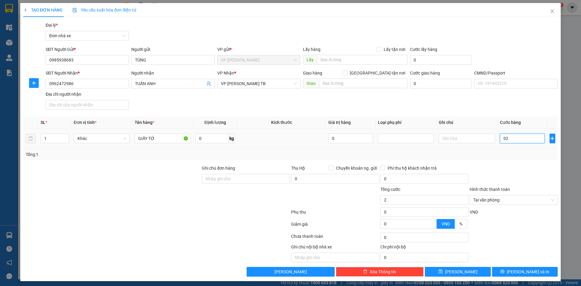
type input "20"
click at [501, 165] on div at bounding box center [513, 175] width 89 height 21
type input "20.000"
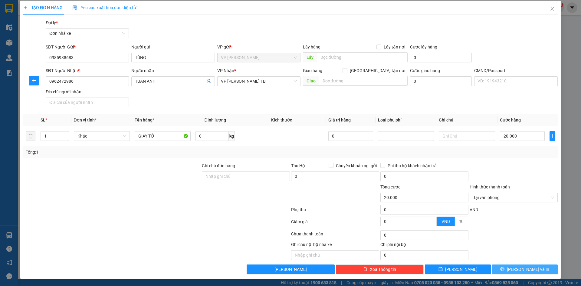
click at [505, 270] on button "[PERSON_NAME] và In" at bounding box center [525, 269] width 66 height 10
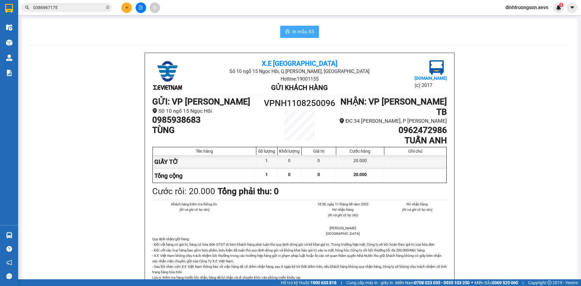
click at [296, 34] on span "In mẫu A5" at bounding box center [304, 32] width 22 height 8
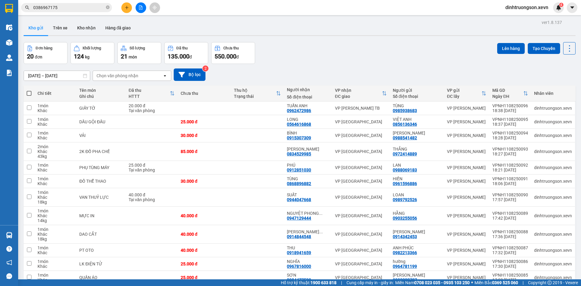
click at [120, 6] on div at bounding box center [140, 7] width 45 height 11
click at [129, 8] on button at bounding box center [126, 7] width 11 height 11
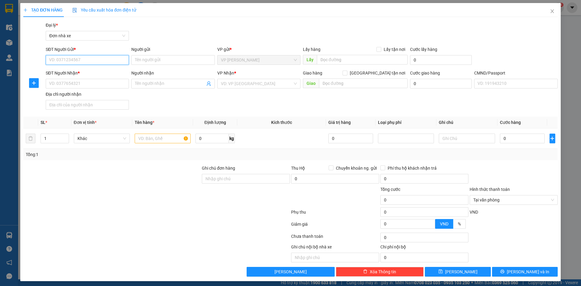
click at [85, 59] on input "SĐT Người Gửi *" at bounding box center [87, 60] width 83 height 10
type input "0919152822"
click at [79, 70] on div "0919152822 - HÙNG" at bounding box center [86, 72] width 75 height 7
type input "HÙNG"
type input "0973292785"
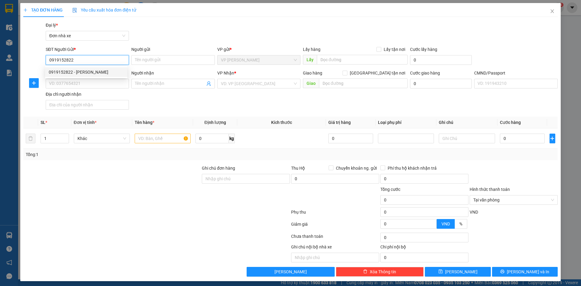
type input "NHUNG"
type input "036079001285 TRẦN TRUNG TRỰC TDP 2 PHÚ ỐC"
type input "0919152822"
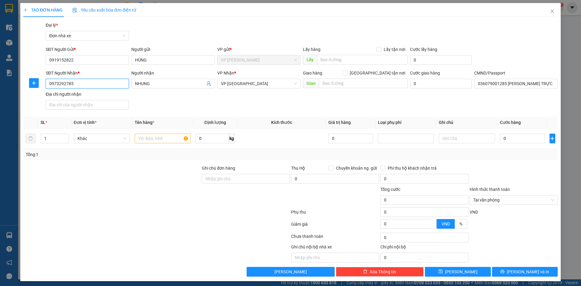
click at [98, 86] on input "0973292785" at bounding box center [87, 84] width 83 height 10
click at [98, 86] on input "SĐT Người Nhận *" at bounding box center [87, 84] width 83 height 10
type input "0979230042"
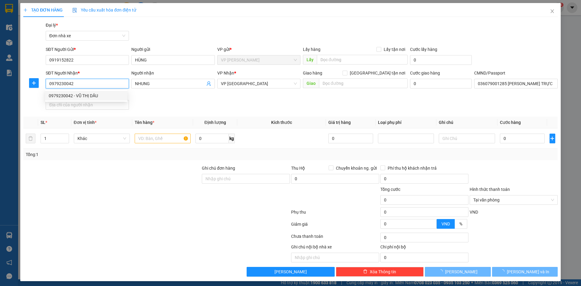
click at [88, 98] on div "0979230042 - VŨ THỊ DẦU" at bounding box center [86, 95] width 75 height 7
type input "VŨ THỊ DẦU"
type input "036094012640 BÙI VĂN KHANH, XÓM 1 NAM TIẾN"
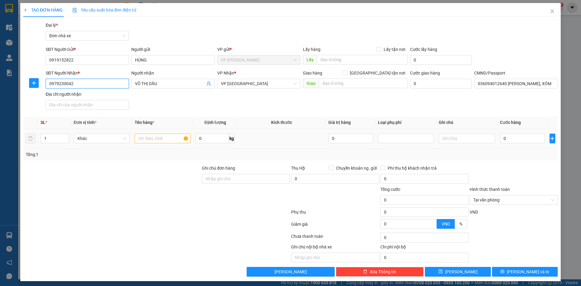
type input "0979230042"
click at [144, 139] on input "text" at bounding box center [163, 139] width 56 height 10
type input "GIẤY TỜ"
type input "2"
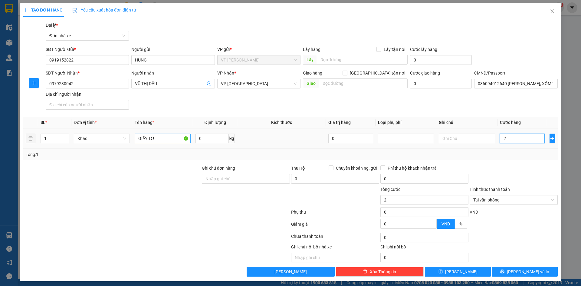
type input "25"
click at [520, 161] on div "Transit Pickup Surcharge Ids Transit Deliver Surcharge Ids Transit Deliver Surc…" at bounding box center [290, 149] width 535 height 255
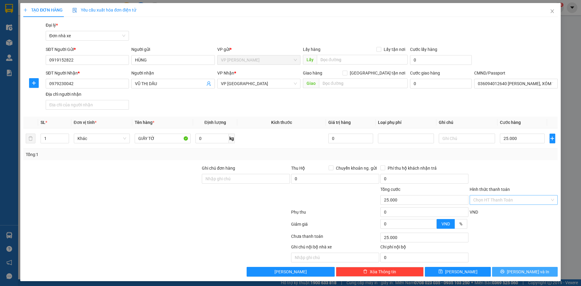
click at [524, 273] on span "[PERSON_NAME] và In" at bounding box center [528, 271] width 42 height 7
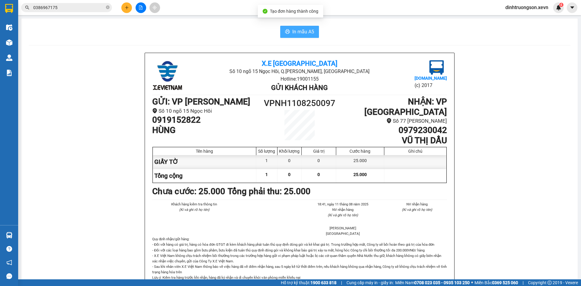
click at [299, 33] on span "In mẫu A5" at bounding box center [304, 32] width 22 height 8
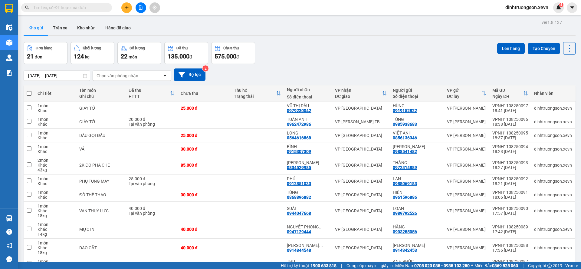
click at [121, 6] on div at bounding box center [140, 7] width 45 height 11
click at [132, 8] on button at bounding box center [126, 7] width 11 height 11
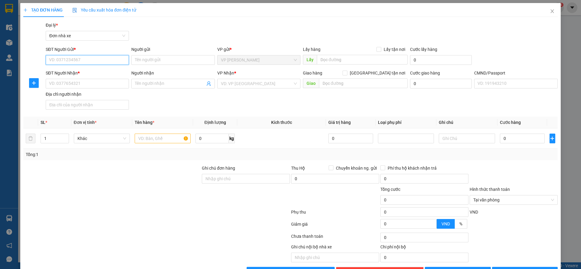
click at [68, 59] on input "SĐT Người Gửi *" at bounding box center [87, 60] width 83 height 10
click at [62, 62] on input "SĐT Người Gửi *" at bounding box center [87, 60] width 83 height 10
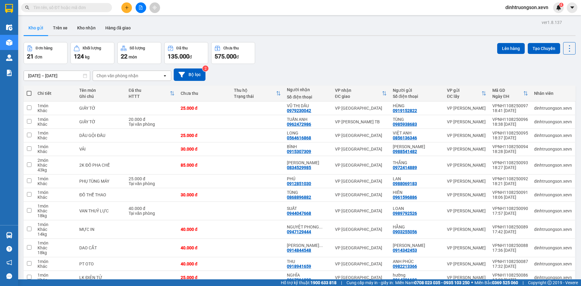
click at [129, 11] on button at bounding box center [126, 7] width 11 height 11
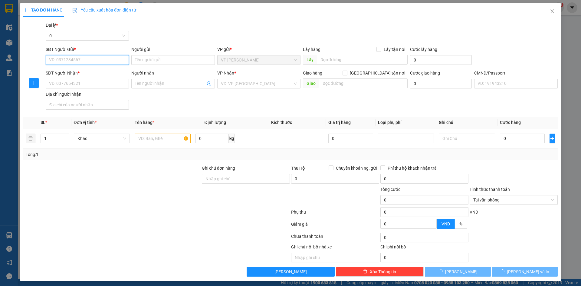
click at [99, 60] on input "SĐT Người Gửi *" at bounding box center [87, 60] width 83 height 10
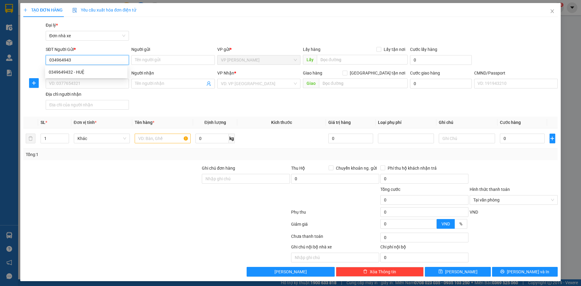
type input "0349649432"
click at [110, 71] on div "0349649432 - HUỆ" at bounding box center [86, 72] width 75 height 7
type input "HUỆ"
type input "0913037786"
type input "TÚ TRANG"
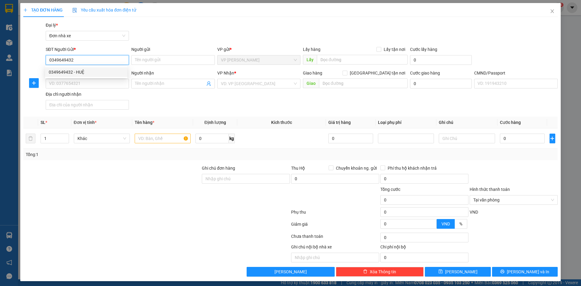
type input "037184005922 NGUYỄN HUYỀN TRANG"
type input "0349649432"
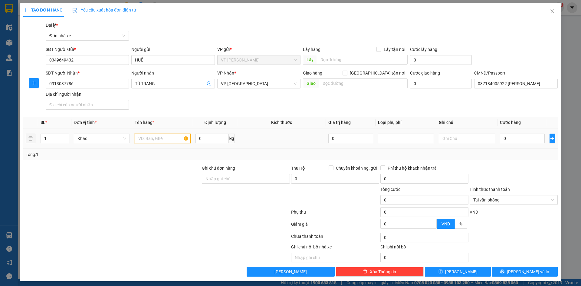
click at [148, 138] on input "text" at bounding box center [163, 139] width 56 height 10
click at [166, 137] on input "text" at bounding box center [163, 139] width 56 height 10
type input "SỮA+ THỰC PHẨM CHỨC NĂNG"
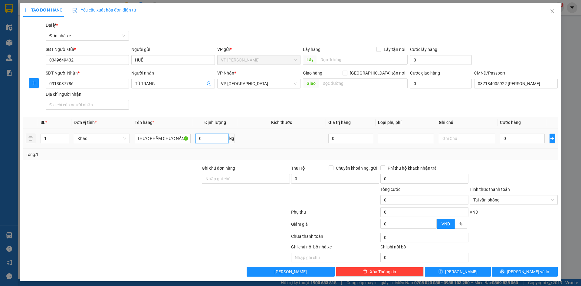
click at [211, 141] on input "0" at bounding box center [212, 139] width 33 height 10
click at [217, 137] on input "0" at bounding box center [212, 139] width 33 height 10
click at [515, 137] on input "0" at bounding box center [522, 139] width 45 height 10
type input "10"
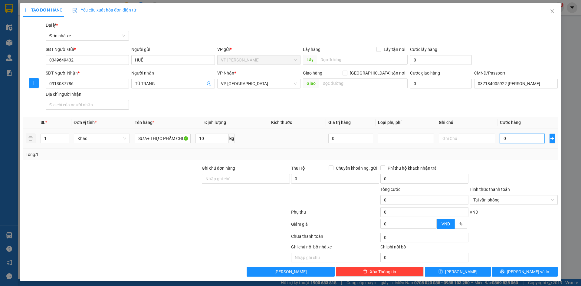
type input "3"
type input "35"
type input "35.000"
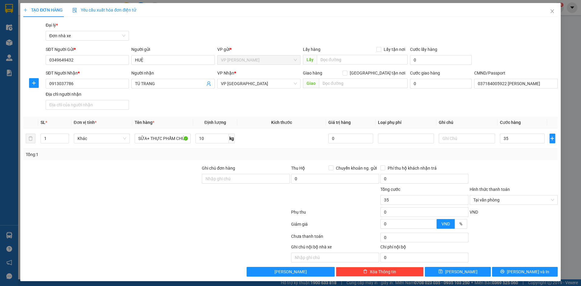
type input "35.000"
click at [502, 167] on div at bounding box center [513, 175] width 89 height 21
type input "35.000"
click at [527, 272] on span "[PERSON_NAME] và In" at bounding box center [528, 271] width 42 height 7
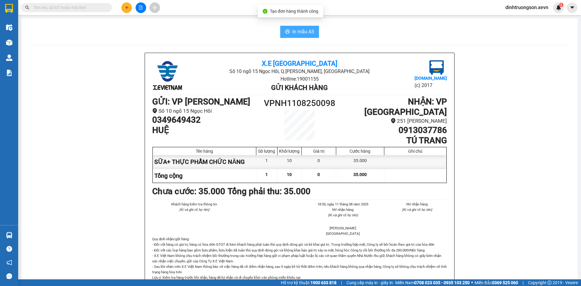
click at [308, 33] on span "In mẫu A5" at bounding box center [304, 32] width 22 height 8
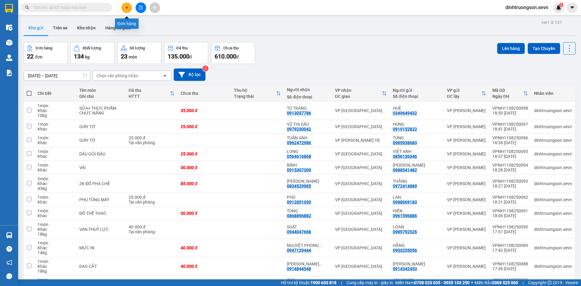
click at [128, 8] on icon "plus" at bounding box center [126, 7] width 3 height 0
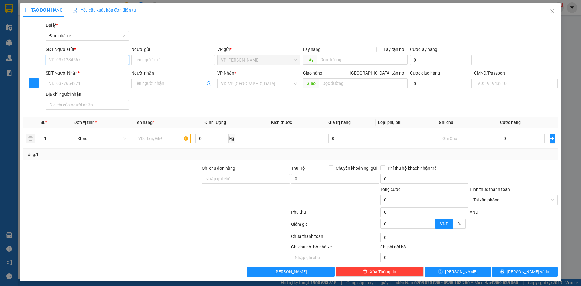
click at [102, 60] on input "SĐT Người Gửi *" at bounding box center [87, 60] width 83 height 10
click at [102, 60] on input "0936698595" at bounding box center [87, 60] width 83 height 10
type input "0936698595"
click at [142, 57] on input "Người gửi" at bounding box center [172, 60] width 83 height 10
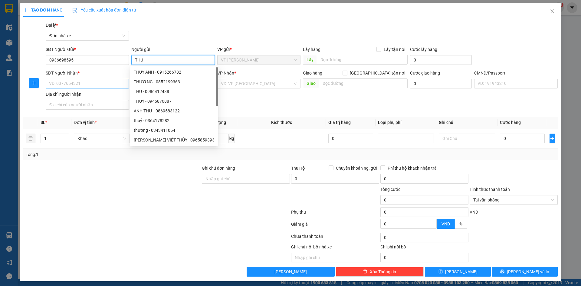
type input "THU"
click at [85, 80] on input "SĐT Người Nhận *" at bounding box center [87, 84] width 83 height 10
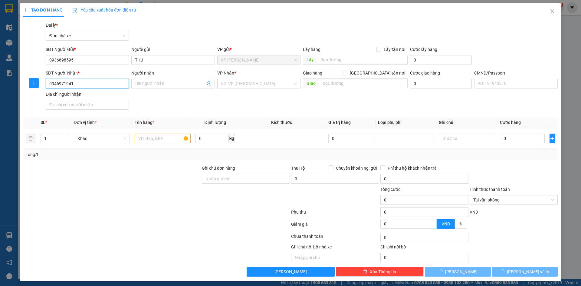
type input "0946971941"
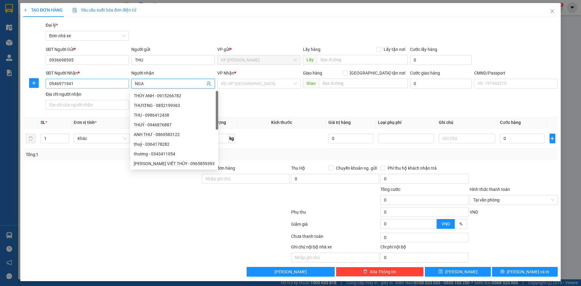
type input "NGA"
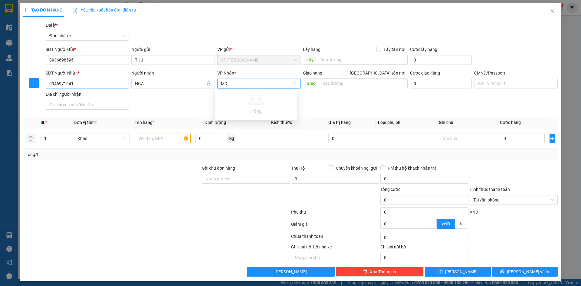
type input "M"
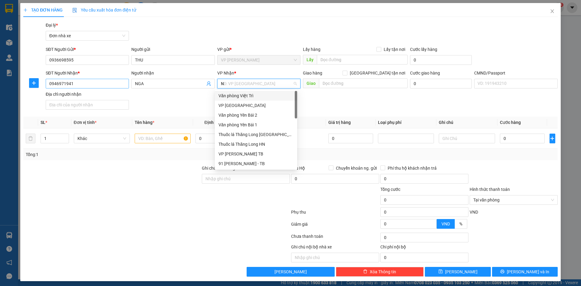
type input "ND"
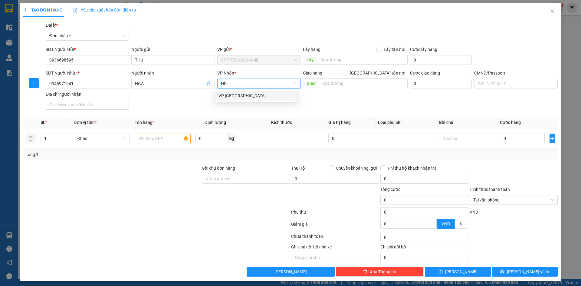
click at [229, 97] on div "VP [GEOGRAPHIC_DATA]" at bounding box center [256, 95] width 75 height 7
click at [159, 138] on input "text" at bounding box center [163, 139] width 56 height 10
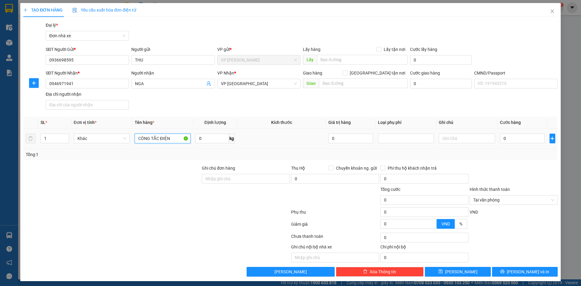
type input "CÔNG TẮC ĐIỆN"
type input "2"
type input "25"
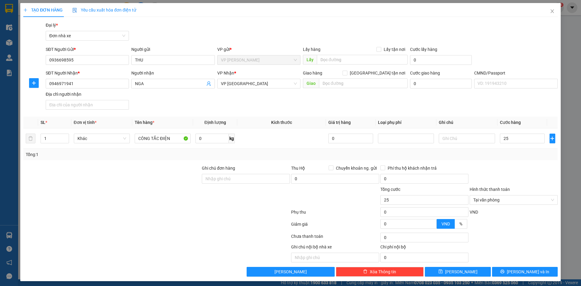
click at [531, 161] on div "Transit Pickup Surcharge Ids Transit Deliver Surcharge Ids Transit Deliver Surc…" at bounding box center [290, 149] width 535 height 255
type input "25.000"
click at [525, 273] on span "[PERSON_NAME] và In" at bounding box center [528, 271] width 42 height 7
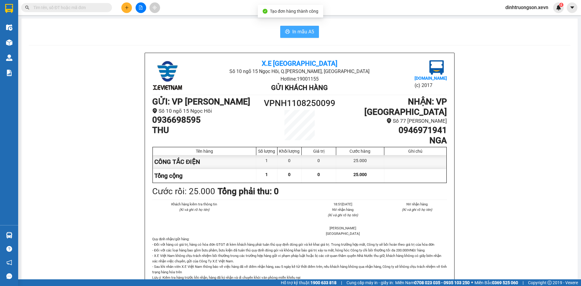
click at [312, 34] on button "In mẫu A5" at bounding box center [299, 32] width 39 height 12
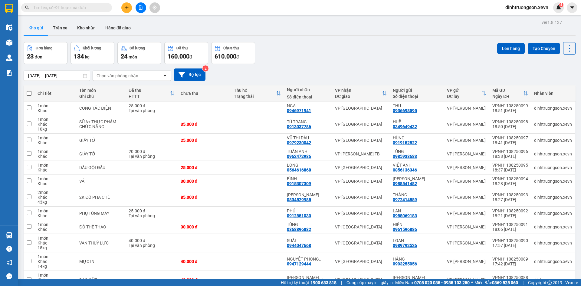
click at [64, 8] on input "text" at bounding box center [68, 7] width 71 height 7
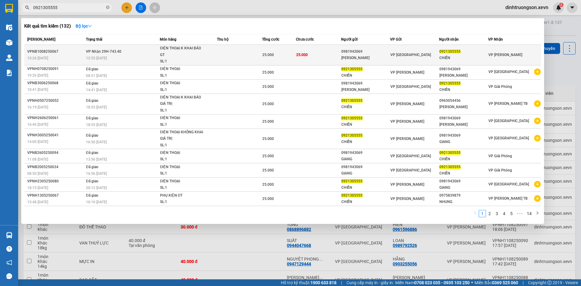
type input "0921305555"
click at [231, 58] on td at bounding box center [239, 55] width 45 height 21
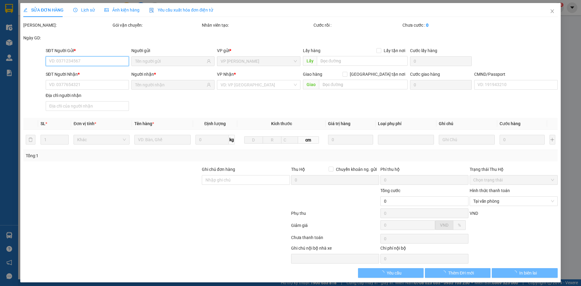
type input "0981943069"
type input "TRỊNH DUY GIANG"
type input "0921305555"
type input "CHIẾN"
type input "030092001404 NGUYỄN"
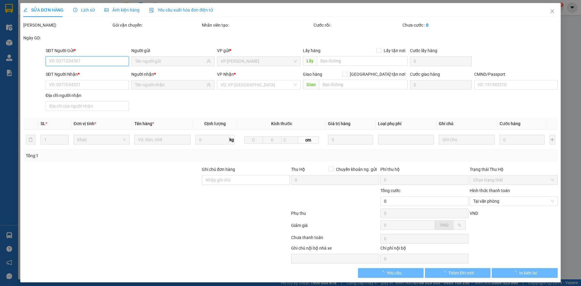
type input "25.000"
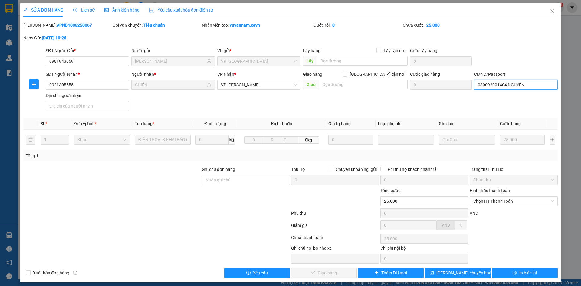
click at [524, 85] on input "030092001404 NGUYỄN" at bounding box center [515, 85] width 83 height 10
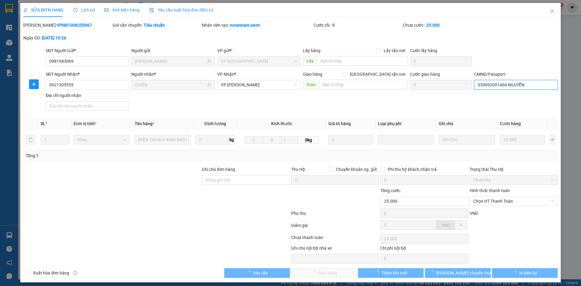
click at [524, 85] on input "030092001404 NGUYỄN" at bounding box center [515, 85] width 83 height 10
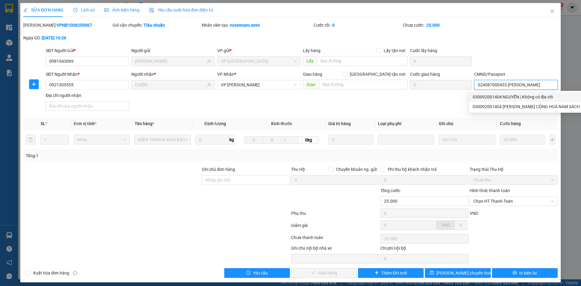
type input "024087000433 VŨ TRỌNG HÙNG"
click at [427, 105] on div "SĐT Người Nhận * 0921305555 Người nhận * CHIẾN VP Nhận * VP Ngọc Hồi Giao hàng …" at bounding box center [302, 92] width 515 height 42
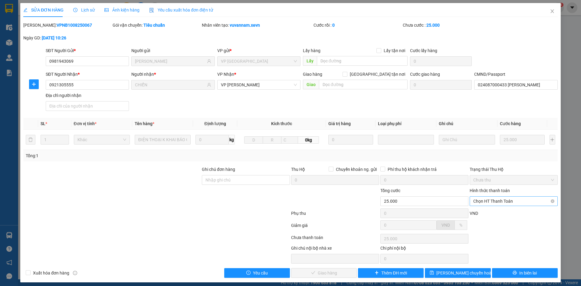
click at [509, 200] on span "Chọn HT Thanh Toán" at bounding box center [514, 201] width 81 height 9
click at [490, 215] on div "Tại văn phòng" at bounding box center [509, 213] width 80 height 7
type input "0"
click at [330, 270] on span "Giao hàng" at bounding box center [327, 272] width 19 height 7
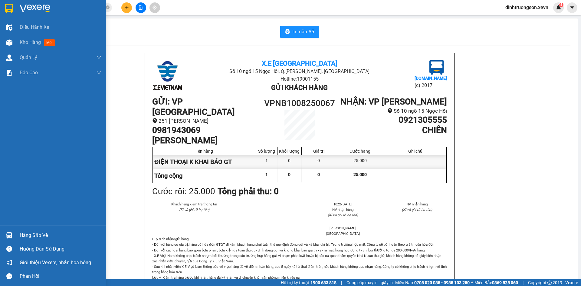
click at [9, 9] on img at bounding box center [9, 8] width 8 height 9
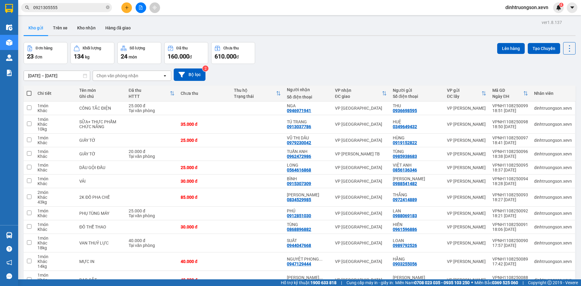
click at [328, 55] on div "Đơn hàng 23 đơn Khối lượng 134 kg Số lượng 24 món Đã thu 160.000 đ Chưa thu 610…" at bounding box center [300, 53] width 552 height 22
click at [129, 8] on icon "plus" at bounding box center [127, 7] width 4 height 4
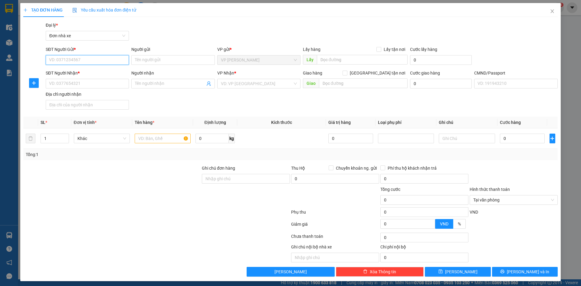
click at [81, 61] on input "SĐT Người Gửi *" at bounding box center [87, 60] width 83 height 10
type input "0916089516"
click at [80, 71] on div "0916089516 - HÙNG" at bounding box center [86, 72] width 75 height 7
type input "HÙNG"
type input "0916088976"
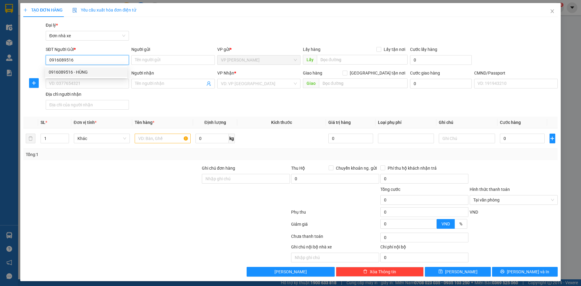
type input "NGUYỄN QUANG ANH"
type input "036076007694 NGUYỄN QUANG ANH, 541 TRƯỜNG CHINH"
type input "0916089516"
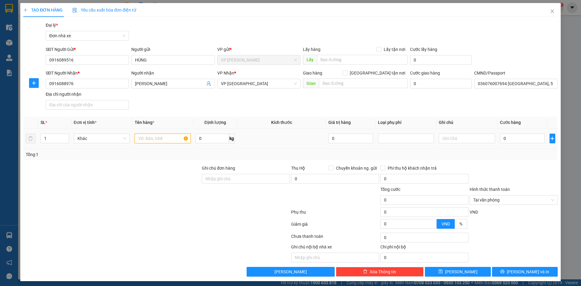
click at [158, 137] on input "text" at bounding box center [163, 139] width 56 height 10
type input "GIẤY TỜ"
type input "2"
type input "25"
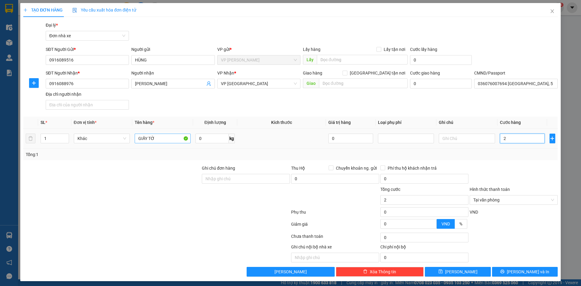
type input "25"
type input "2"
type input "20"
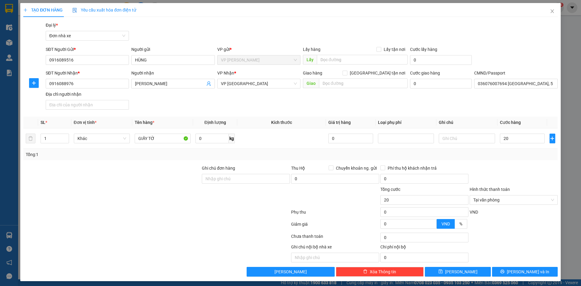
type input "20.000"
click at [528, 158] on div "Tổng: 1" at bounding box center [290, 155] width 535 height 12
type input "20.000"
click at [526, 274] on span "[PERSON_NAME] và In" at bounding box center [528, 271] width 42 height 7
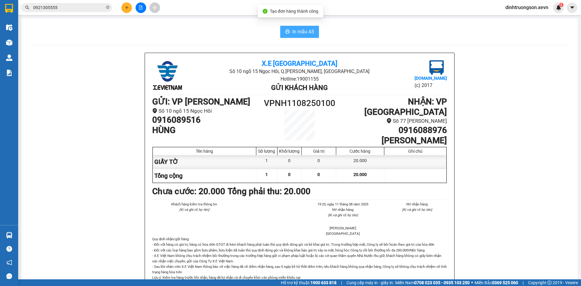
click at [301, 29] on span "In mẫu A5" at bounding box center [304, 32] width 22 height 8
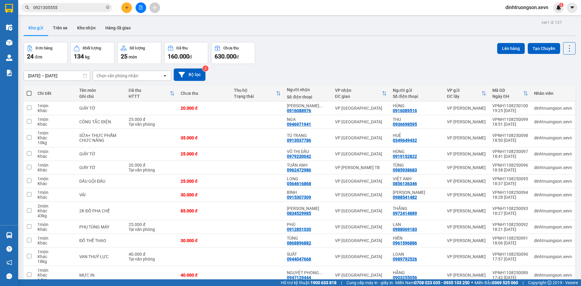
click at [125, 7] on icon "plus" at bounding box center [127, 7] width 4 height 4
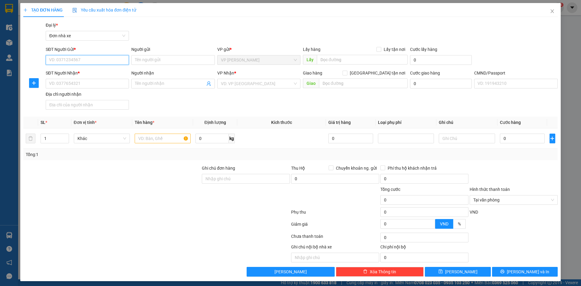
click at [106, 58] on input "SĐT Người Gửi *" at bounding box center [87, 60] width 83 height 10
type input "0915188087"
click at [90, 70] on div "0915188087 - HÙNG" at bounding box center [86, 72] width 75 height 7
type input "HÙNG"
type input "0915307309"
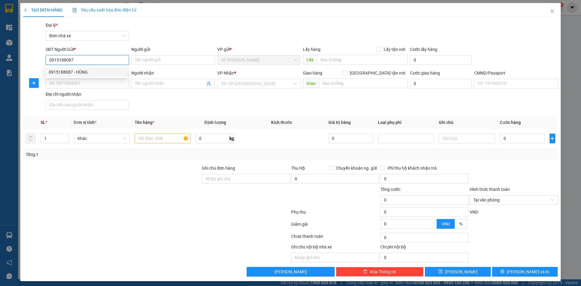
type input "BÌNH"
type input "161751619 NGUYỄN NHƯ BÌNH, 10/215 TRẦN NHÂN TÔNG"
type input "0915188087"
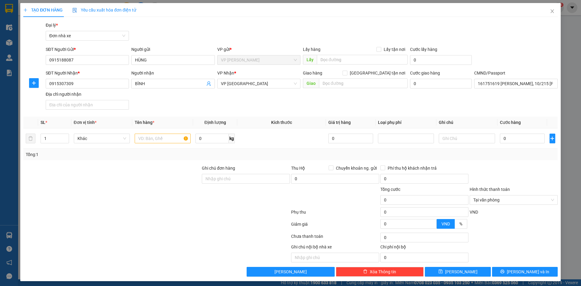
click at [164, 102] on div "SĐT Người Nhận * 0915307309 Người nhận BÌNH VP Nhận * VP Nam Định Giao hàng Gia…" at bounding box center [302, 91] width 515 height 42
click at [156, 142] on input "text" at bounding box center [163, 139] width 56 height 10
click at [165, 136] on input "text" at bounding box center [163, 139] width 56 height 10
type input "VẢI"
click at [206, 137] on input "0" at bounding box center [212, 139] width 33 height 10
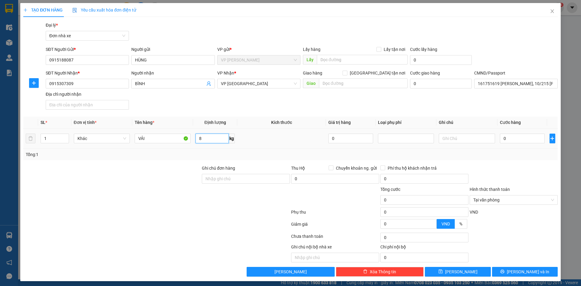
type input "8"
type input "3"
type input "30"
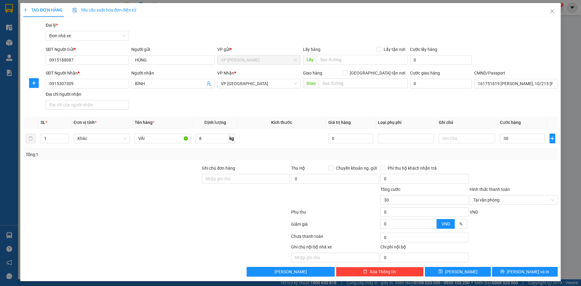
type input "30.000"
drag, startPoint x: 496, startPoint y: 157, endPoint x: 535, endPoint y: 184, distance: 47.0
click at [502, 161] on div "Transit Pickup Surcharge Ids Transit Deliver Surcharge Ids Transit Deliver Surc…" at bounding box center [290, 149] width 535 height 255
type input "30.000"
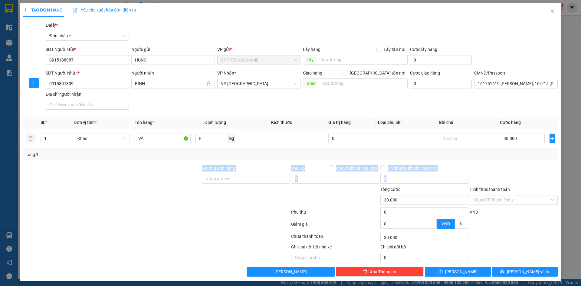
drag, startPoint x: 537, startPoint y: 177, endPoint x: 541, endPoint y: 209, distance: 32.7
click at [536, 177] on div at bounding box center [513, 175] width 89 height 21
click at [536, 272] on button "[PERSON_NAME] và In" at bounding box center [525, 272] width 66 height 10
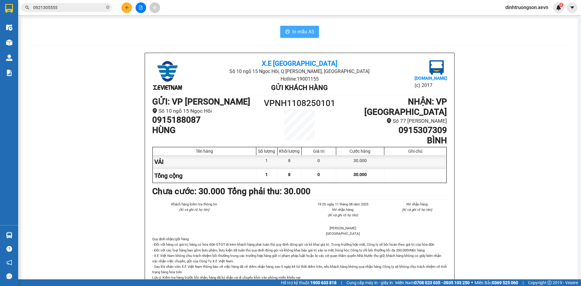
click at [303, 30] on span "In mẫu A5" at bounding box center [304, 32] width 22 height 8
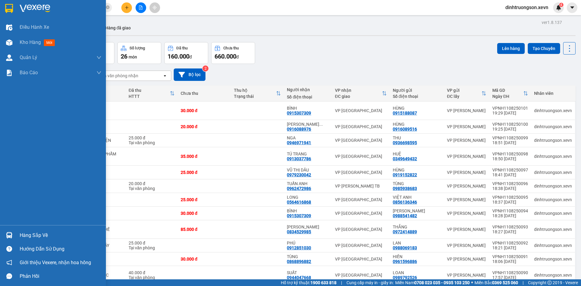
click at [4, 236] on div at bounding box center [9, 235] width 11 height 11
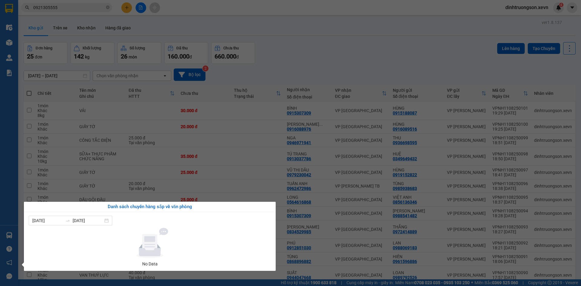
click at [319, 50] on section "Kết quả tìm kiếm ( 132 ) Bộ lọc Mã ĐH Trạng thái Món hàng Thu hộ Tổng cước Chưa…" at bounding box center [290, 143] width 581 height 286
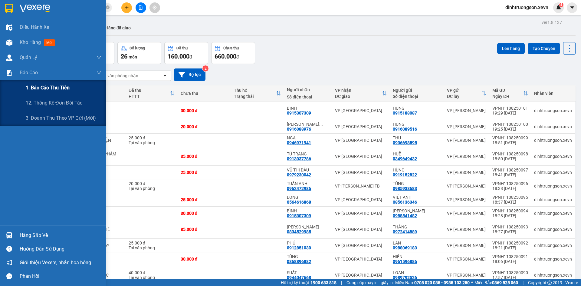
click at [40, 88] on span "1. Báo cáo thu tiền" at bounding box center [48, 88] width 44 height 8
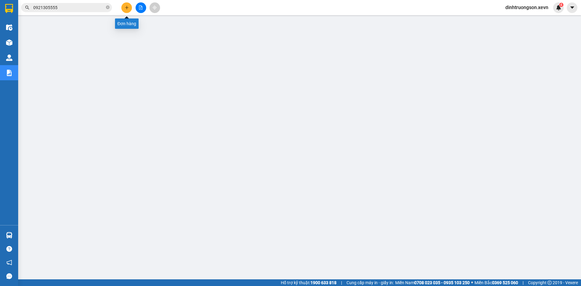
click at [127, 5] on button at bounding box center [126, 7] width 11 height 11
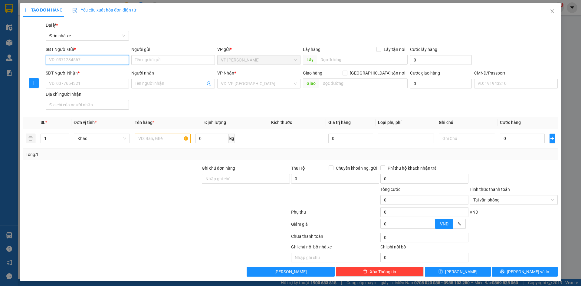
click at [67, 63] on input "SĐT Người Gửi *" at bounding box center [87, 60] width 83 height 10
type input "0972203670"
click at [71, 71] on div "0972203670 - DŨNG" at bounding box center [86, 72] width 75 height 7
type input "DŨNG"
type input "0911157733"
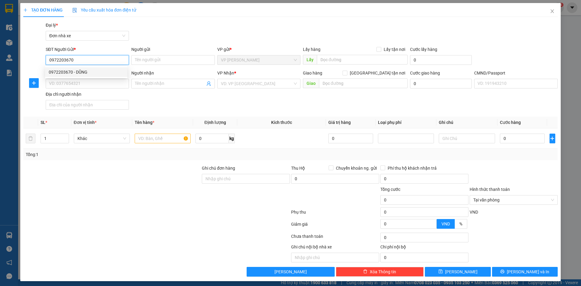
type input "[PERSON_NAME]"
type input "036204008945 NGUYỄN ANH TUẤN"
type input "0972203670"
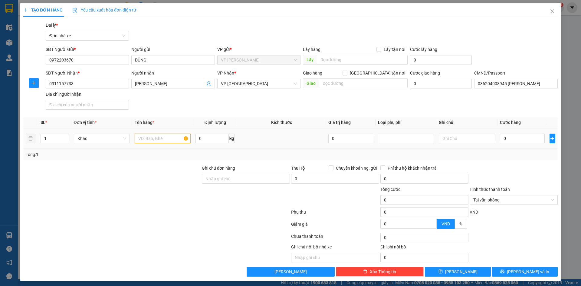
click at [160, 139] on input "text" at bounding box center [163, 139] width 56 height 10
type input "BÓNG ĐÈN"
type input "7"
type input "3"
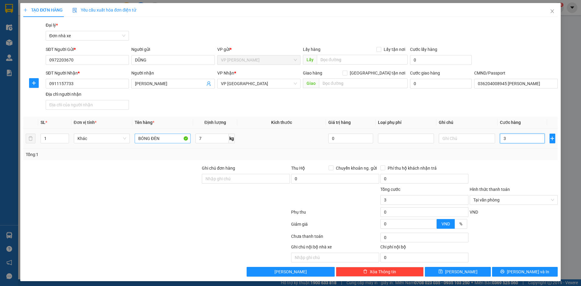
type input "30"
type input "30.000"
click at [496, 164] on div "Transit Pickup Surcharge Ids Transit Deliver Surcharge Ids Transit Deliver Surc…" at bounding box center [290, 149] width 535 height 255
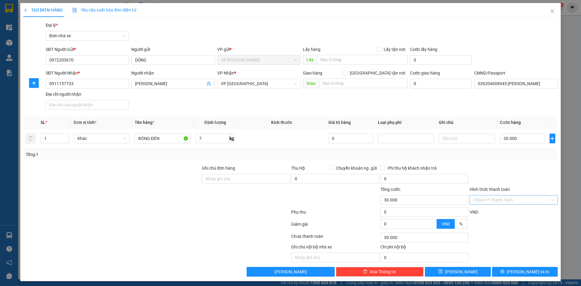
type input "30.000"
drag, startPoint x: 547, startPoint y: 199, endPoint x: 549, endPoint y: 246, distance: 46.7
click at [521, 272] on span "[PERSON_NAME] và In" at bounding box center [528, 271] width 42 height 7
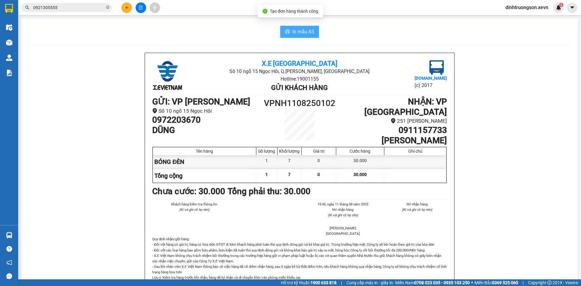
click at [293, 33] on span "In mẫu A5" at bounding box center [304, 32] width 22 height 8
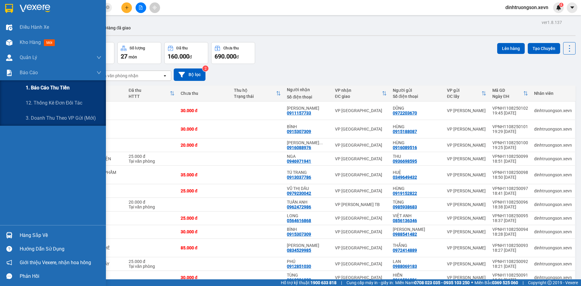
click at [36, 81] on div "1. Báo cáo thu tiền" at bounding box center [64, 87] width 76 height 15
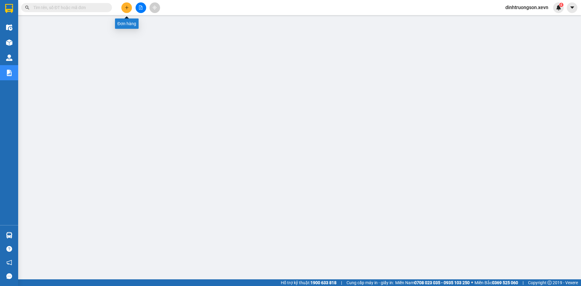
click at [130, 8] on button at bounding box center [126, 7] width 11 height 11
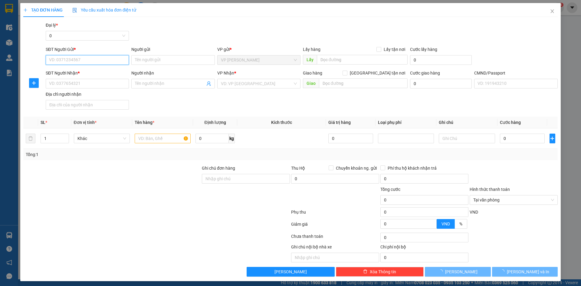
click at [101, 62] on input "SĐT Người Gửi *" at bounding box center [87, 60] width 83 height 10
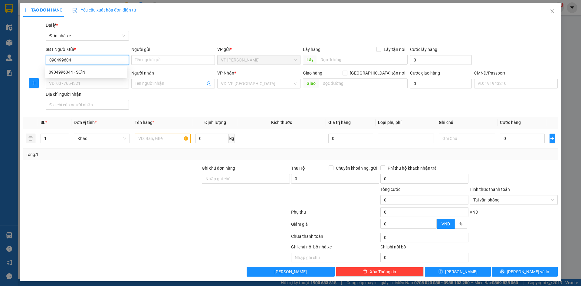
type input "0904996044"
click at [86, 71] on div "0904996044 - SƠN" at bounding box center [86, 72] width 75 height 7
type input "SƠN"
type input "0911157733"
type input "[PERSON_NAME]"
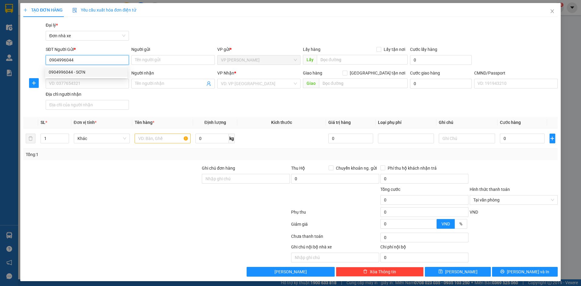
type input "036089004072 [PERSON_NAME]"
type input "0904996044"
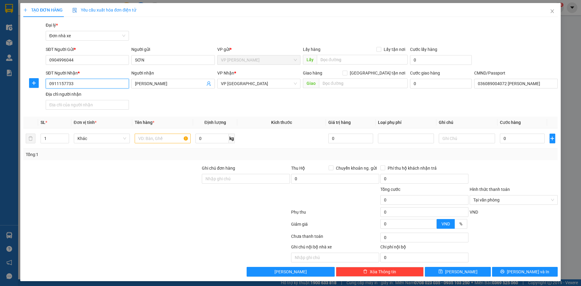
click at [91, 80] on input "0911157733" at bounding box center [87, 84] width 83 height 10
click at [163, 101] on div "SĐT Người Nhận * 0911157733 Người nhận MỸ LỘC VP Nhận * VP [GEOGRAPHIC_DATA] hà…" at bounding box center [302, 91] width 515 height 42
click at [67, 136] on span "up" at bounding box center [66, 137] width 4 height 4
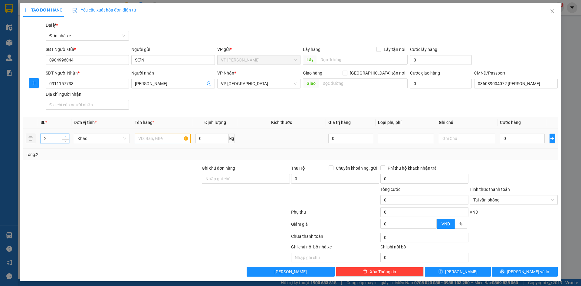
type input "3"
click at [164, 140] on input "text" at bounding box center [163, 139] width 56 height 10
type input "3K ĐÈN LED"
type input "46"
type input "1"
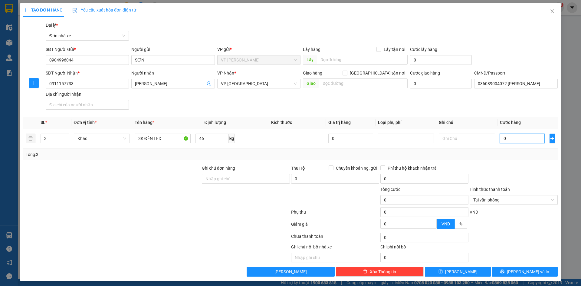
type input "1"
type input "12"
type input "120"
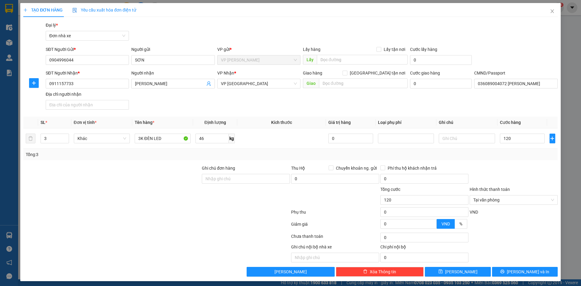
type input "120.000"
click at [539, 165] on div at bounding box center [513, 175] width 89 height 21
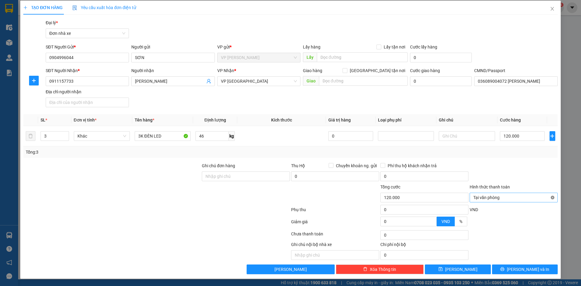
type input "120.000"
click at [538, 271] on button "[PERSON_NAME] và In" at bounding box center [525, 269] width 66 height 10
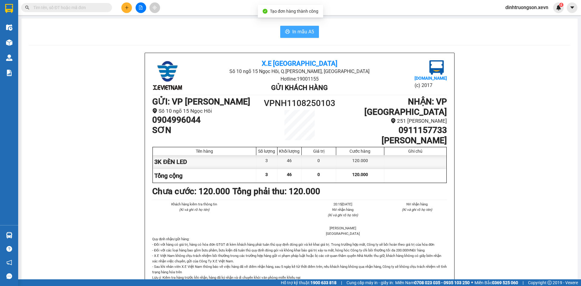
drag, startPoint x: 297, startPoint y: 30, endPoint x: 314, endPoint y: 34, distance: 17.0
click at [297, 31] on span "In mẫu A5" at bounding box center [304, 32] width 22 height 8
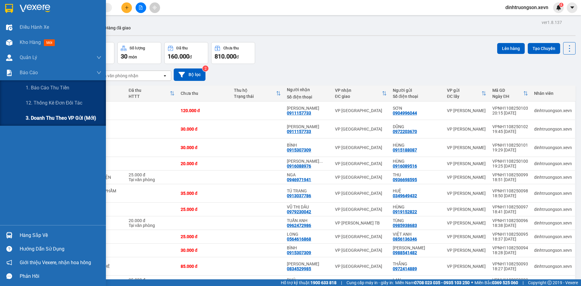
click at [20, 119] on div "3. Doanh Thu theo VP Gửi (mới)" at bounding box center [53, 118] width 106 height 15
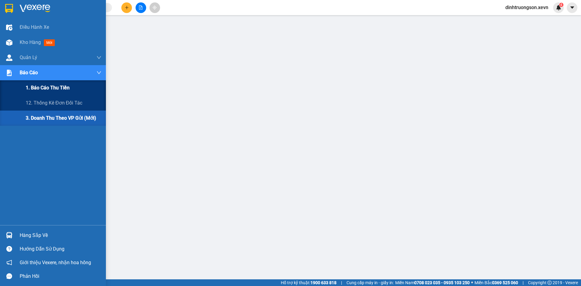
click at [56, 85] on span "1. Báo cáo thu tiền" at bounding box center [48, 88] width 44 height 8
